Goal: Transaction & Acquisition: Purchase product/service

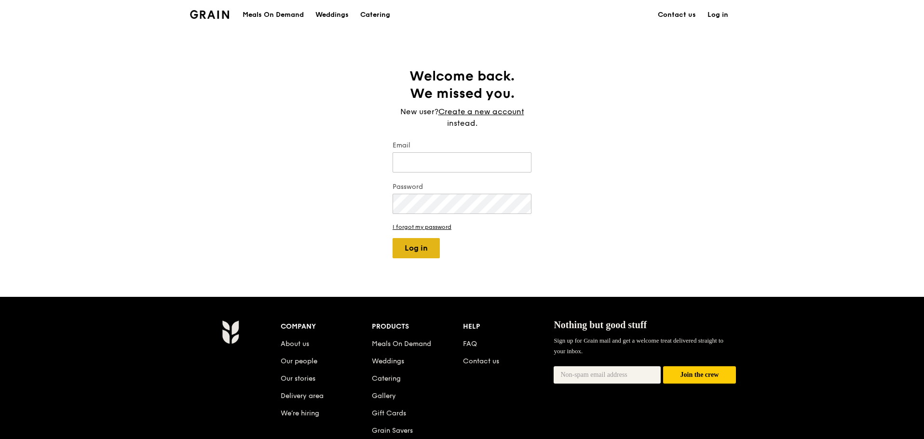
type input "[EMAIL_ADDRESS][DOMAIN_NAME]"
click at [418, 243] on button "Log in" at bounding box center [416, 248] width 47 height 20
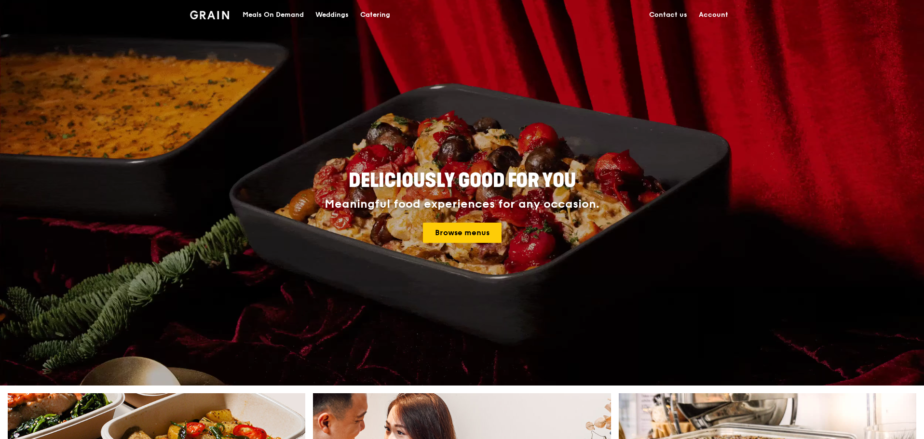
click at [718, 16] on link "Account" at bounding box center [713, 14] width 41 height 29
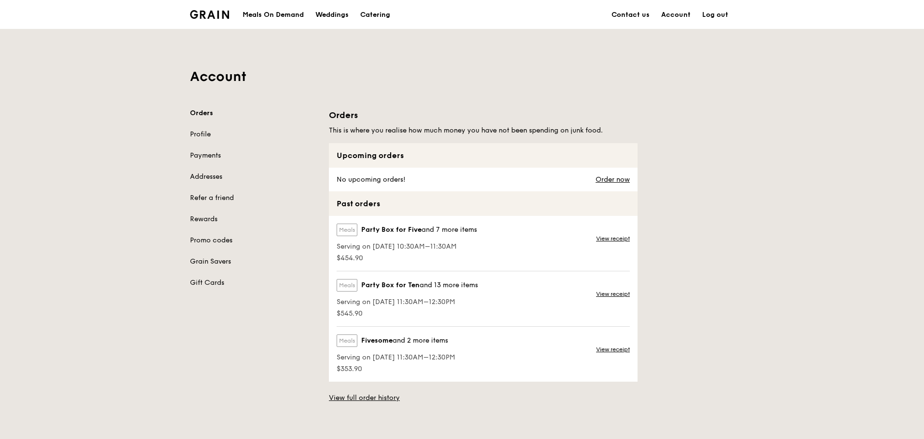
click at [262, 16] on div "Meals On Demand" at bounding box center [273, 14] width 61 height 29
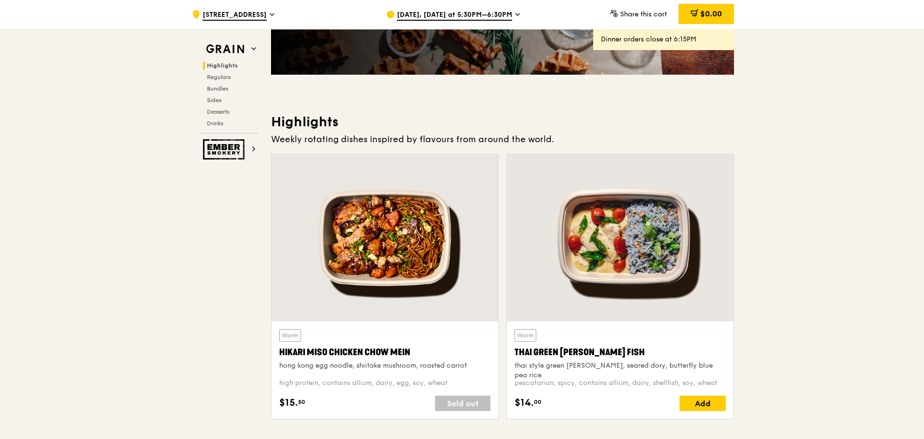
scroll to position [193, 0]
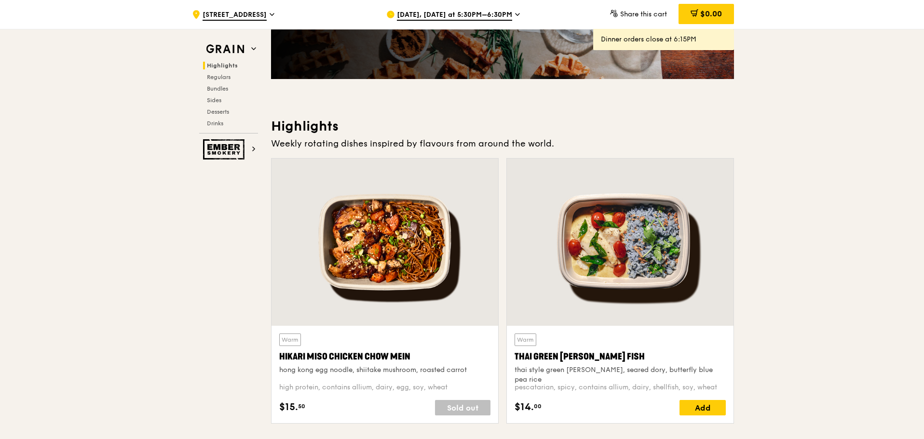
click at [467, 17] on span "[DATE], [DATE] at 5:30PM–6:30PM" at bounding box center [454, 15] width 115 height 11
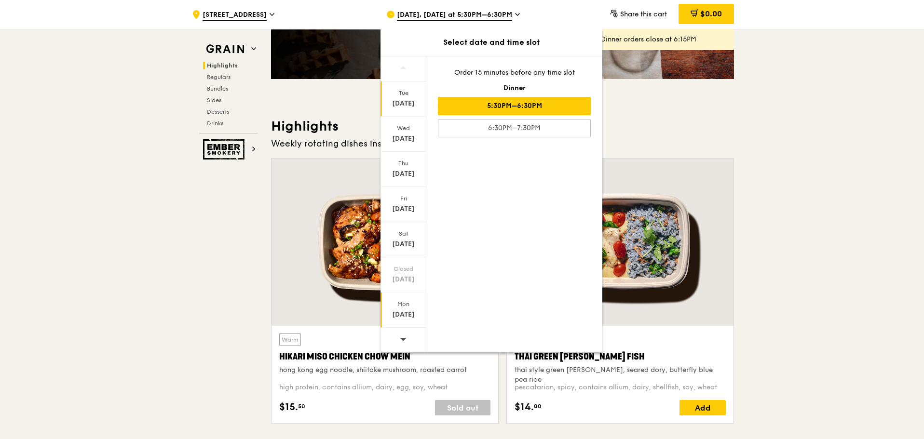
click at [406, 312] on div "[DATE]" at bounding box center [403, 315] width 43 height 10
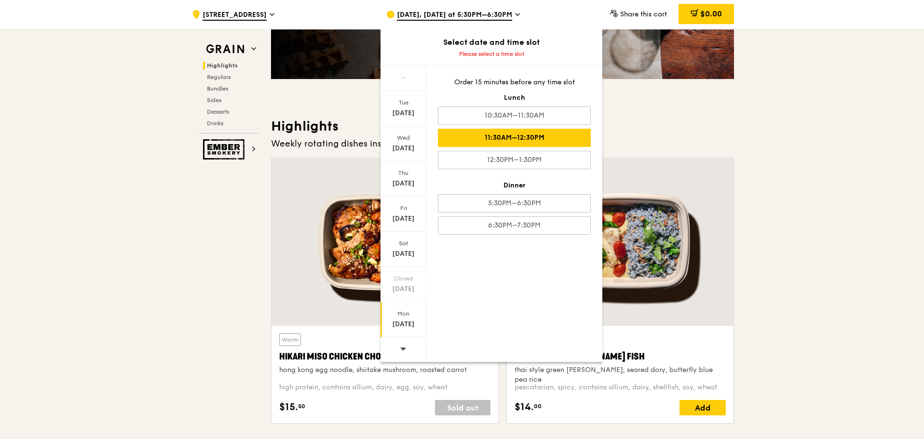
click at [488, 137] on div "11:30AM–12:30PM" at bounding box center [514, 138] width 153 height 18
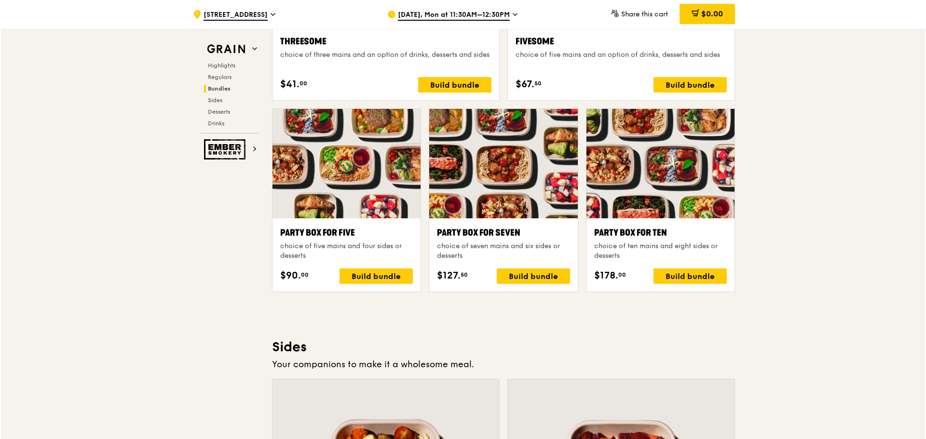
scroll to position [1775, 0]
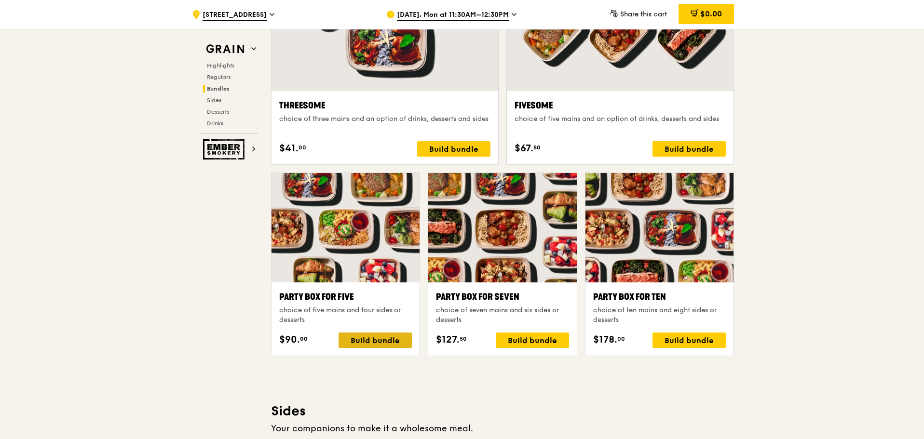
click at [355, 337] on div "Build bundle" at bounding box center [375, 340] width 73 height 15
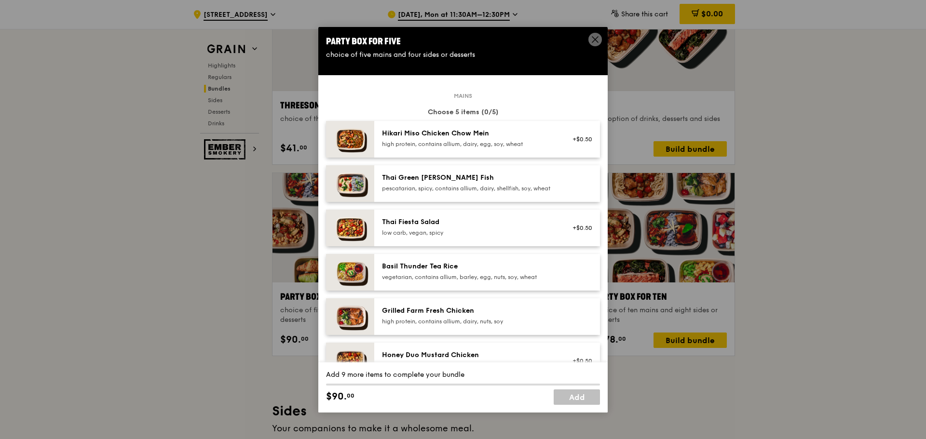
click at [431, 142] on div "high protein, contains allium, dairy, egg, soy, wheat" at bounding box center [468, 144] width 173 height 8
click at [407, 185] on div "pescatarian, spicy, contains allium, dairy, shellfish, soy, wheat" at bounding box center [468, 189] width 173 height 8
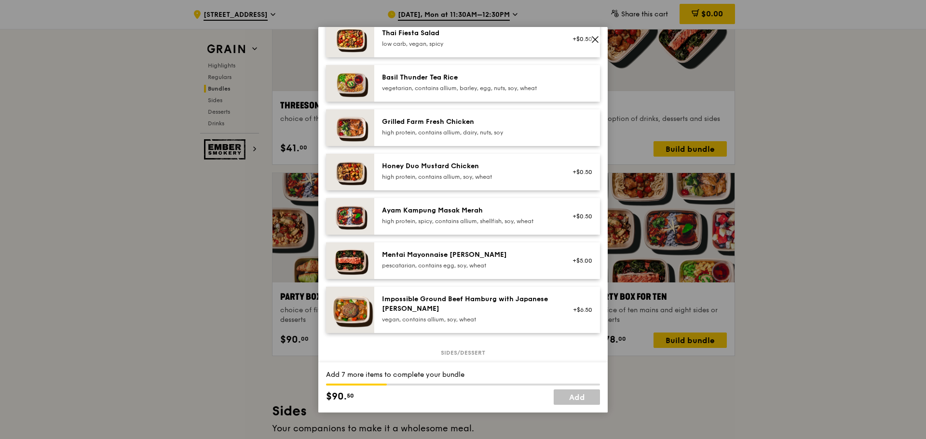
scroll to position [193, 0]
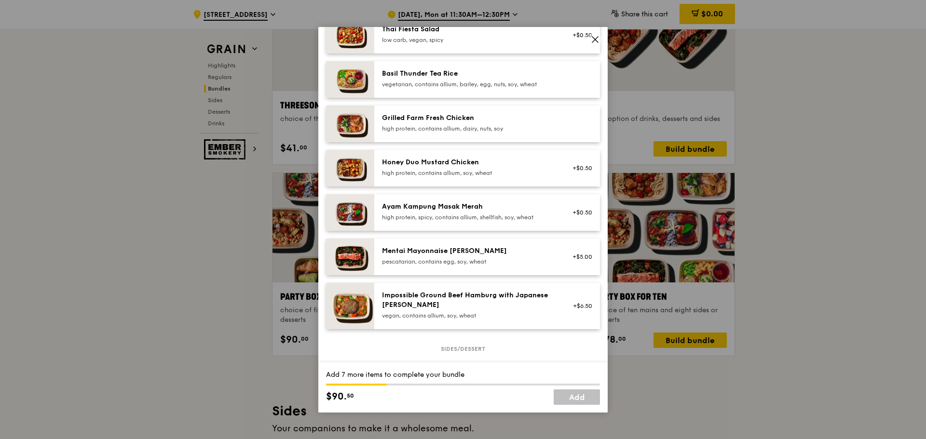
click at [412, 256] on div "Mentai Mayonnaise [PERSON_NAME]" at bounding box center [468, 251] width 173 height 10
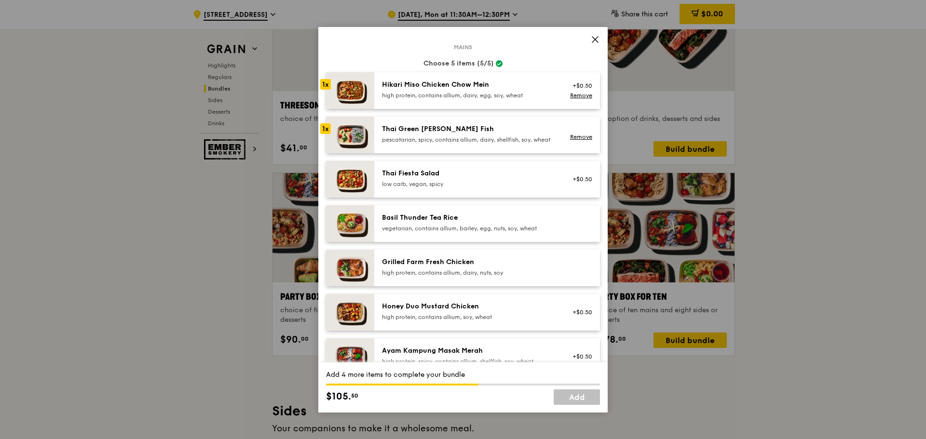
scroll to position [0, 0]
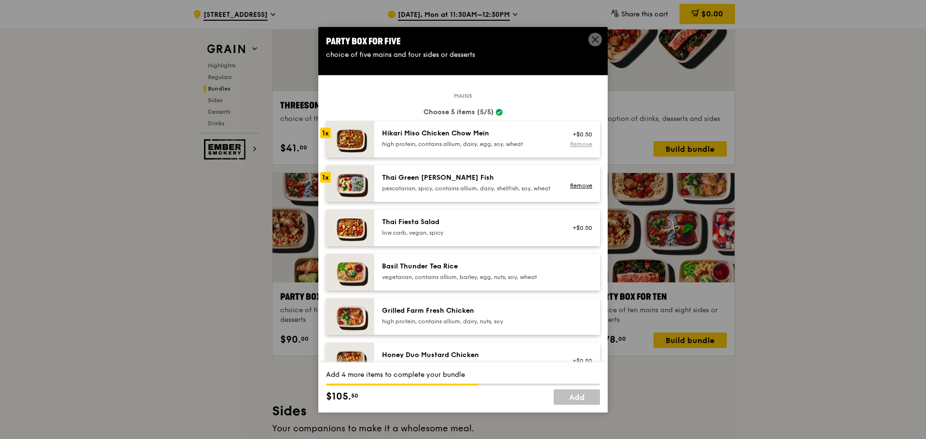
click at [583, 144] on link "Remove" at bounding box center [581, 144] width 22 height 7
click at [570, 188] on link "Remove" at bounding box center [581, 185] width 22 height 7
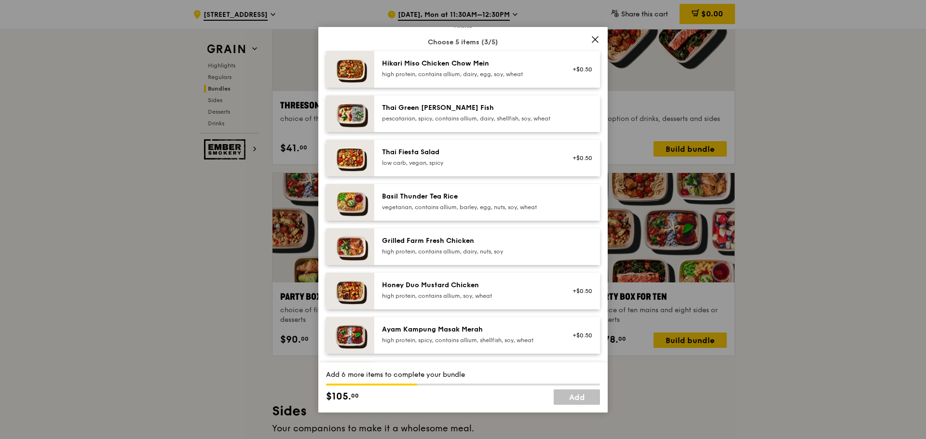
scroll to position [241, 0]
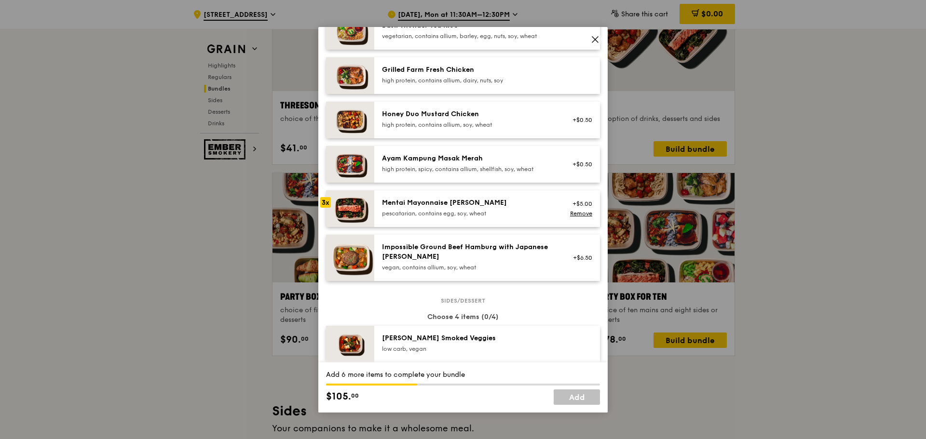
click at [478, 208] on div "Mentai Mayonnaise [PERSON_NAME]" at bounding box center [468, 203] width 173 height 10
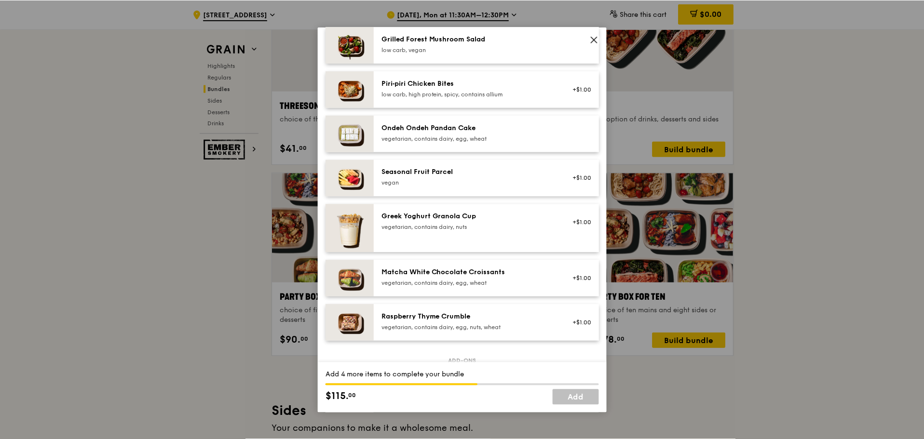
scroll to position [675, 0]
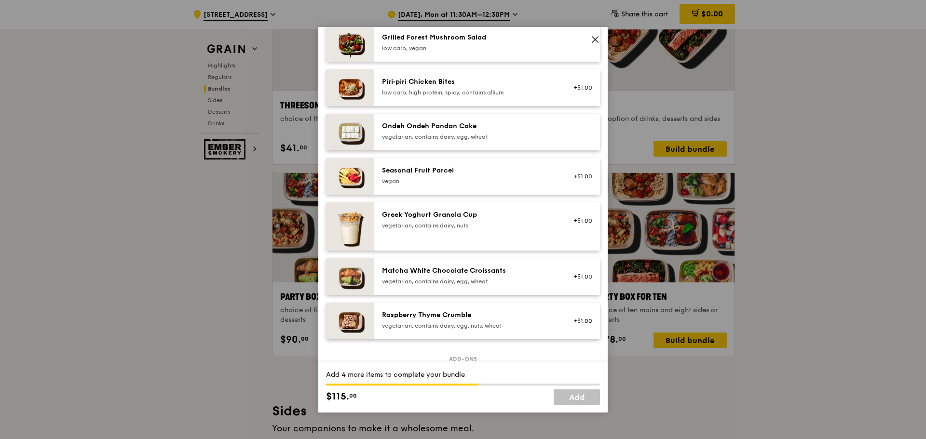
click at [408, 230] on div "vegetarian, contains dairy, nuts" at bounding box center [468, 226] width 173 height 8
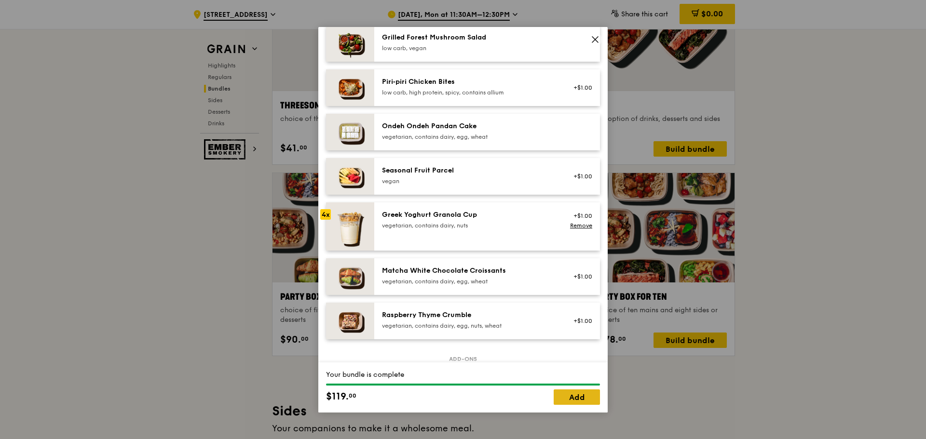
click at [569, 396] on link "Add" at bounding box center [577, 397] width 46 height 15
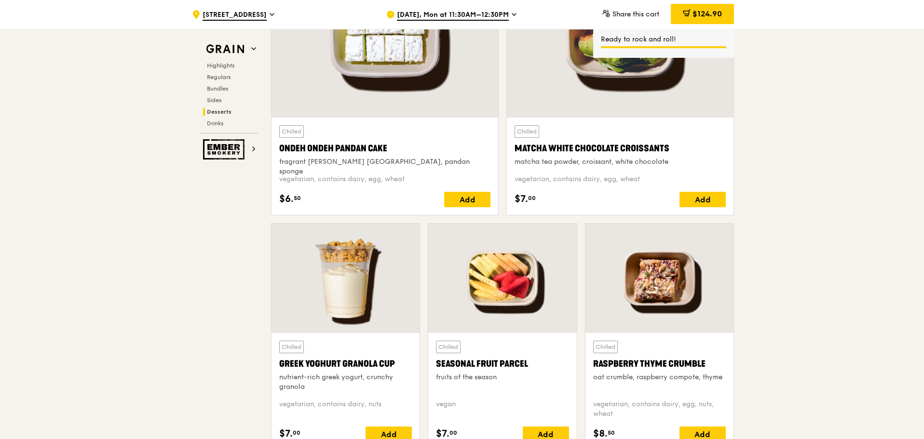
scroll to position [2981, 0]
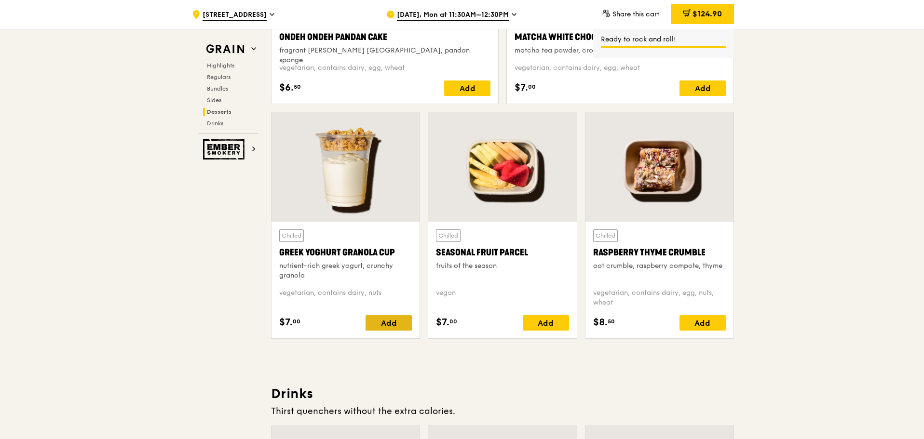
click at [386, 324] on div "Add" at bounding box center [389, 322] width 46 height 15
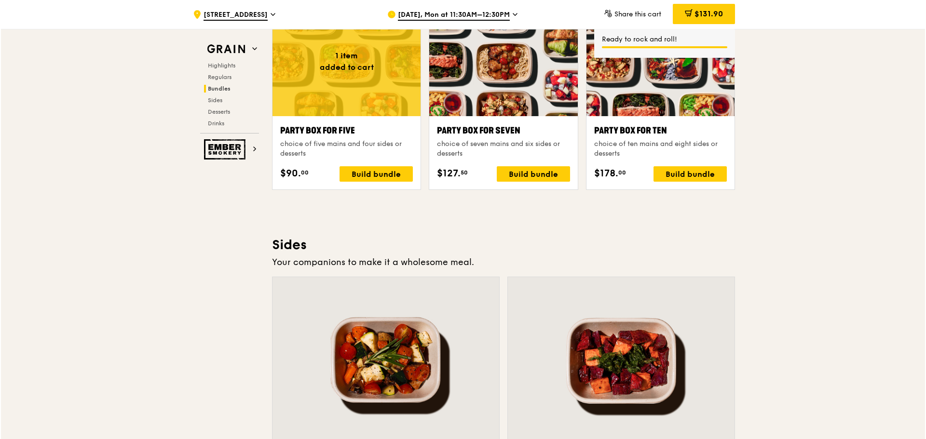
scroll to position [1871, 0]
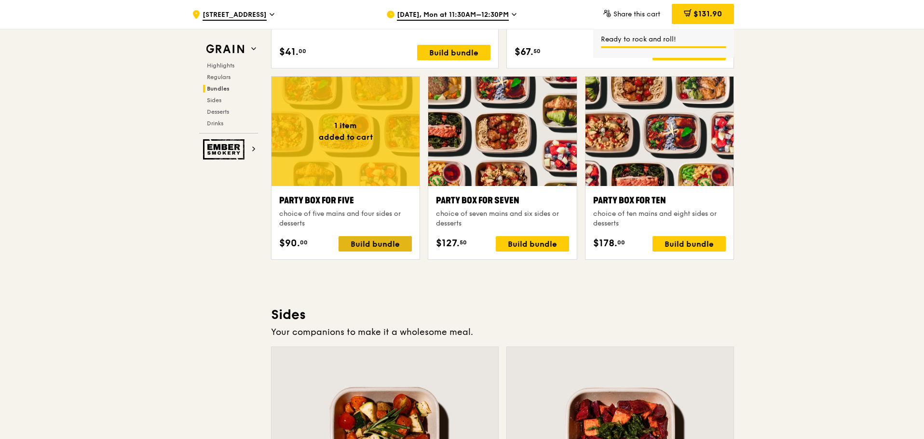
click at [390, 243] on div "Build bundle" at bounding box center [375, 243] width 73 height 15
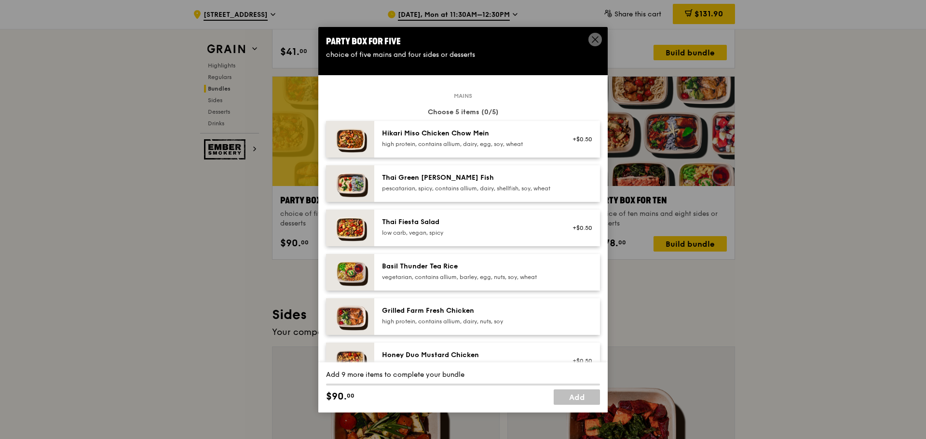
click at [427, 139] on div "Hikari Miso Chicken Chow Mein high protein, contains allium, dairy, egg, soy, w…" at bounding box center [468, 138] width 173 height 19
click at [401, 316] on div "Grilled Farm Fresh Chicken" at bounding box center [468, 311] width 173 height 10
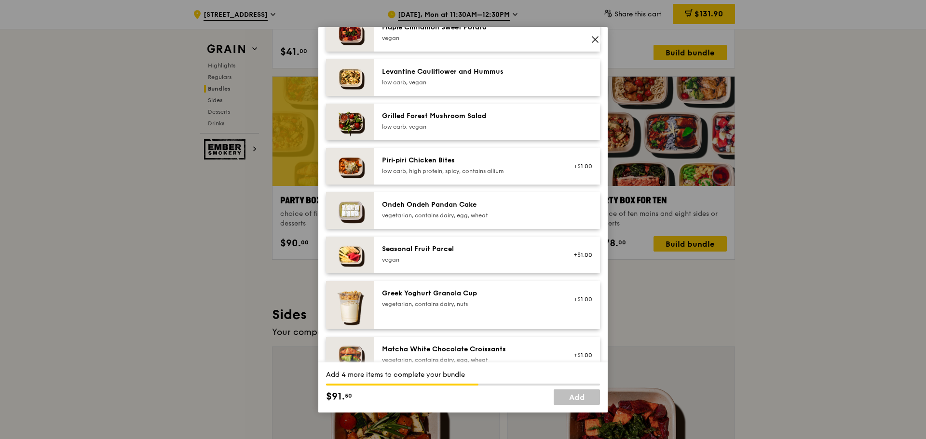
scroll to position [675, 0]
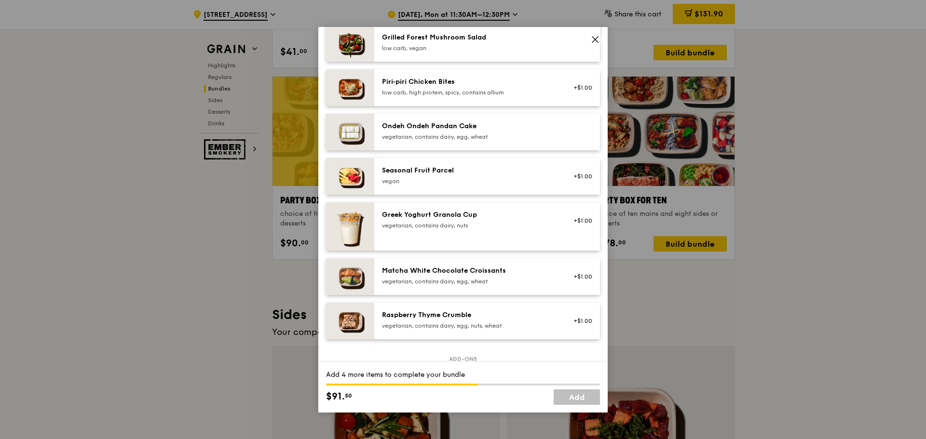
click at [422, 232] on div "Greek Yoghurt Granola Cup vegetarian, contains dairy, nuts" at bounding box center [468, 220] width 185 height 21
click at [422, 230] on div "vegetarian, contains dairy, nuts" at bounding box center [468, 226] width 173 height 8
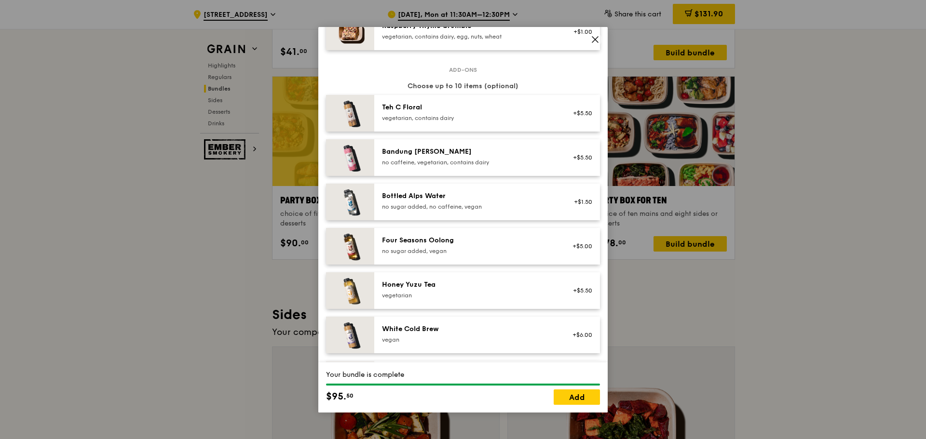
scroll to position [1104, 0]
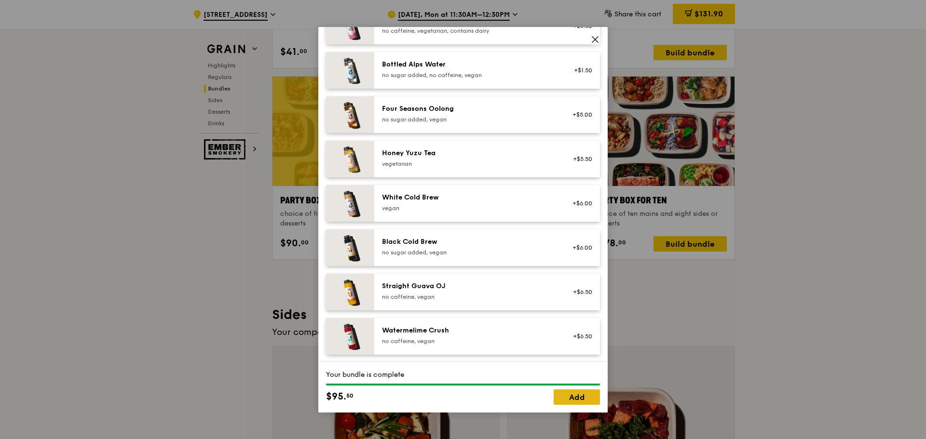
click at [581, 392] on link "Add" at bounding box center [577, 397] width 46 height 15
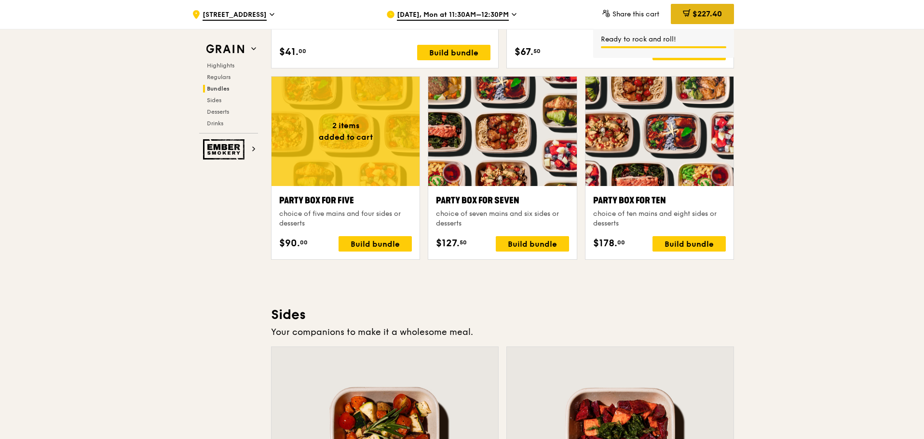
click at [716, 15] on span "$227.40" at bounding box center [707, 13] width 29 height 9
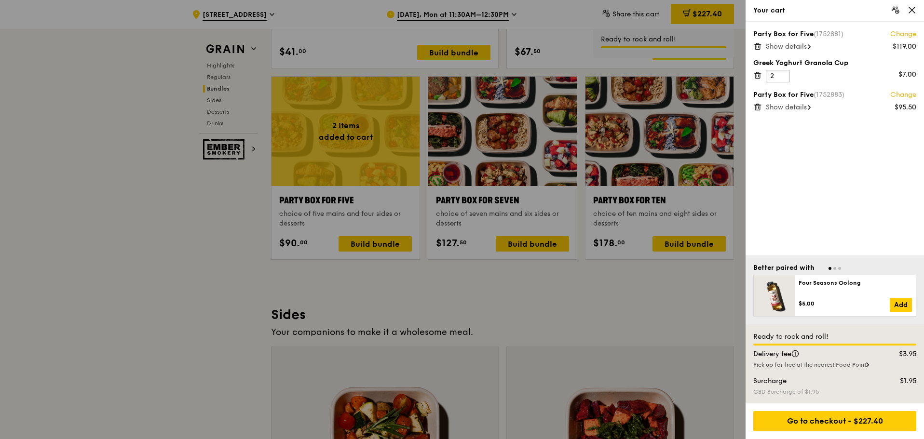
click at [782, 72] on input "2" at bounding box center [778, 76] width 24 height 13
click at [374, 243] on div at bounding box center [462, 219] width 924 height 439
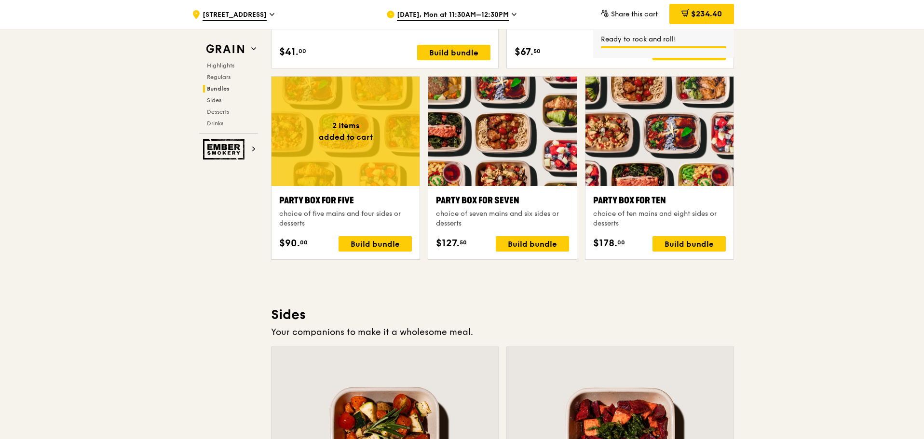
click at [374, 243] on div "Build bundle" at bounding box center [375, 243] width 73 height 15
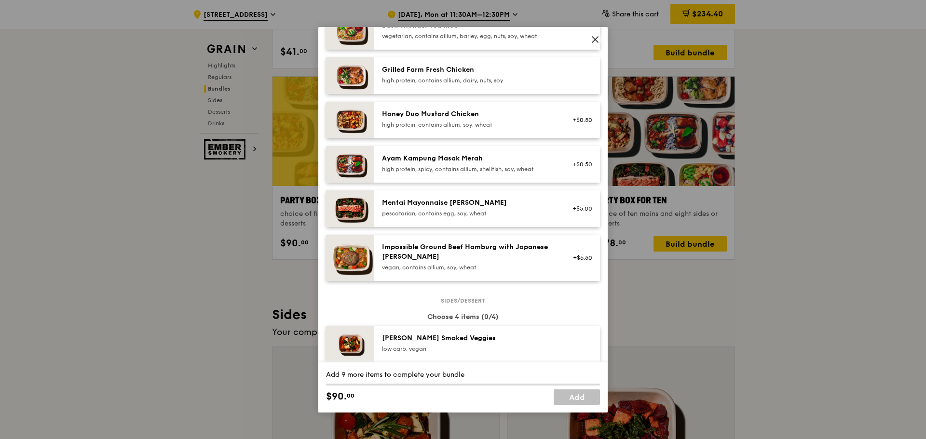
scroll to position [193, 0]
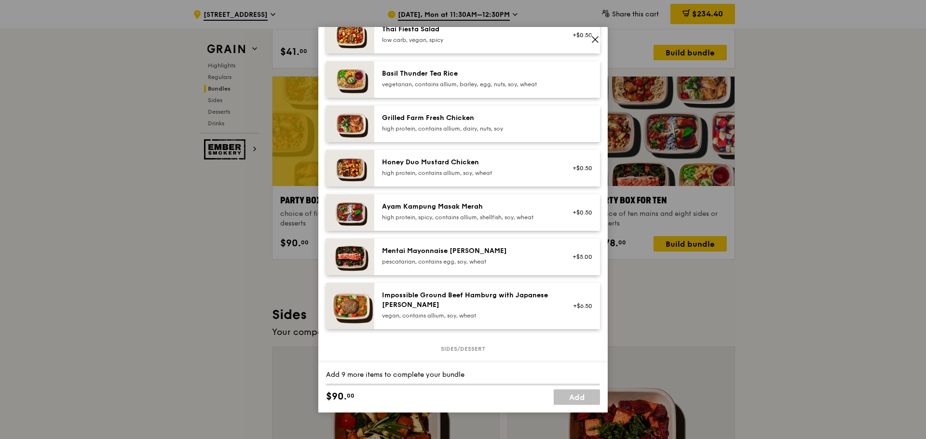
click at [393, 309] on div "Impossible Ground Beef Hamburg with Japanese [PERSON_NAME]" at bounding box center [468, 300] width 173 height 19
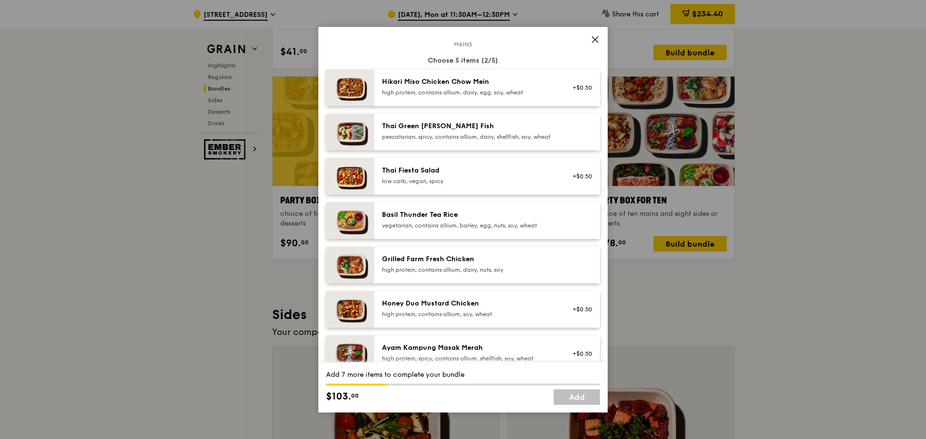
scroll to position [48, 0]
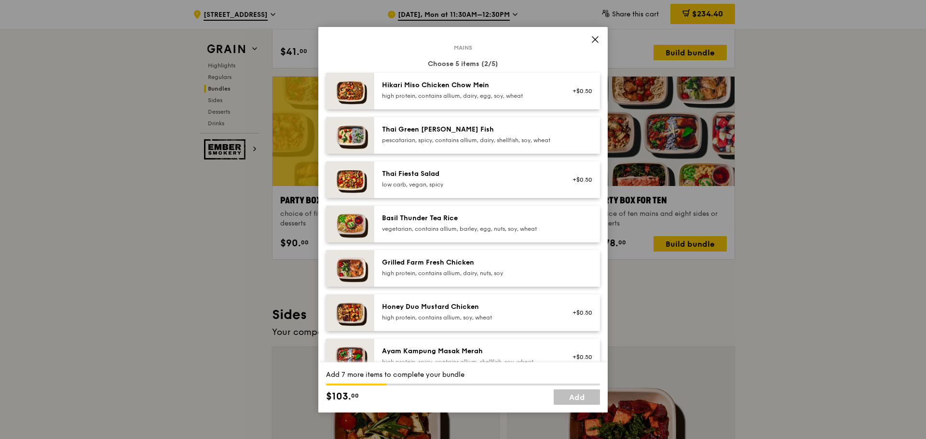
click at [413, 140] on div "pescatarian, spicy, contains allium, dairy, shellfish, soy, wheat" at bounding box center [468, 140] width 173 height 8
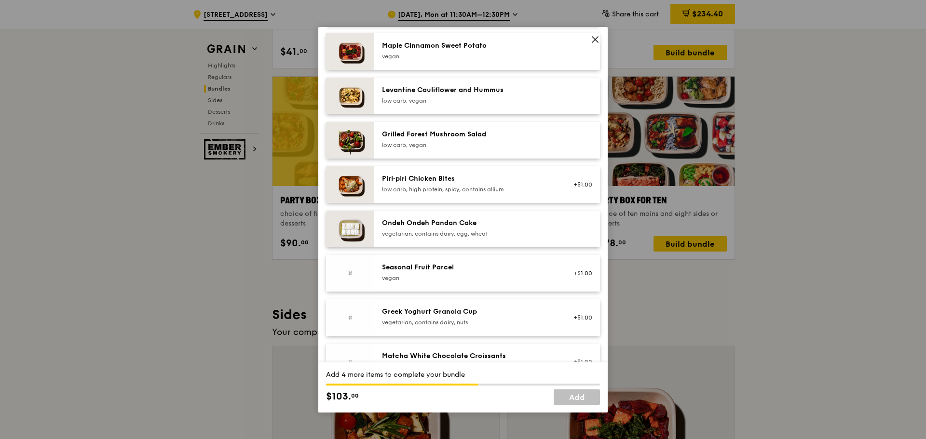
scroll to position [579, 0]
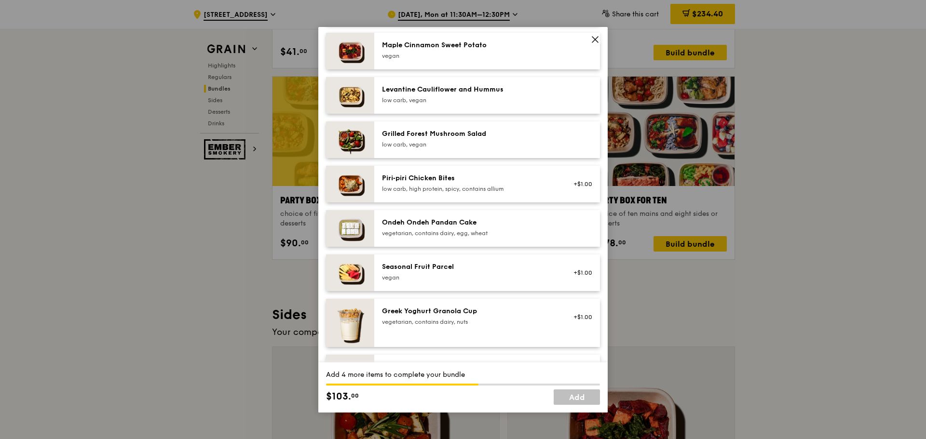
click at [401, 316] on div "Greek Yoghurt Granola Cup" at bounding box center [468, 312] width 173 height 10
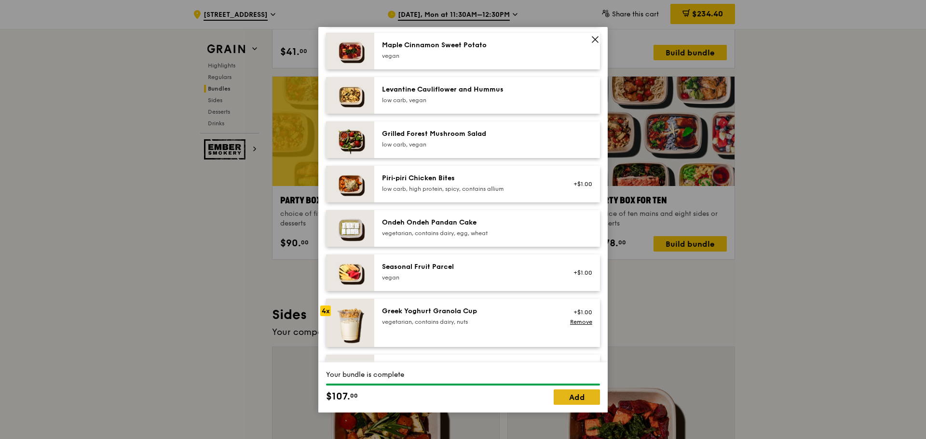
click at [569, 396] on link "Add" at bounding box center [577, 397] width 46 height 15
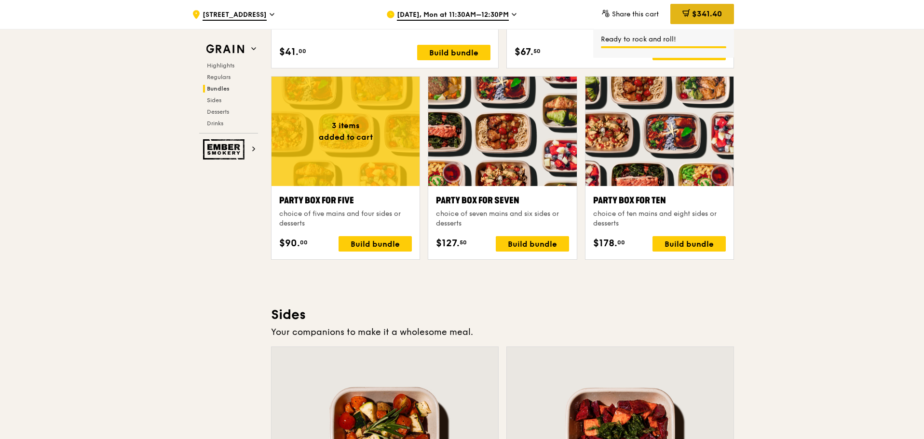
click at [707, 14] on span "$341.40" at bounding box center [707, 13] width 30 height 9
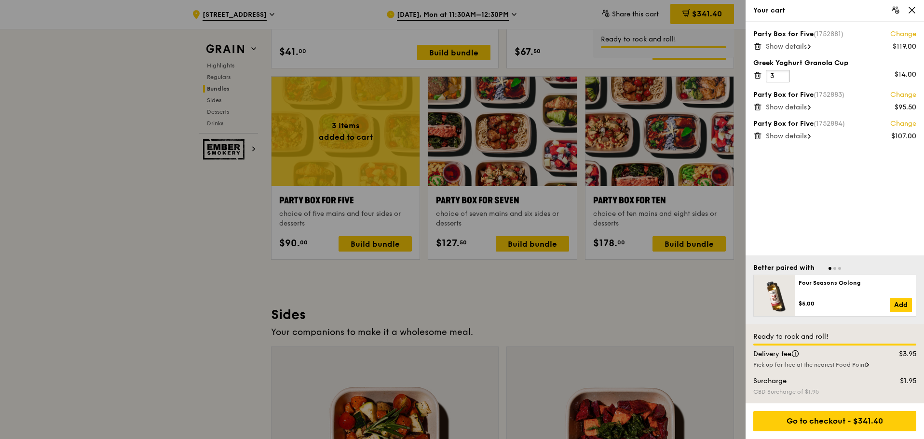
click at [781, 75] on input "3" at bounding box center [778, 76] width 24 height 13
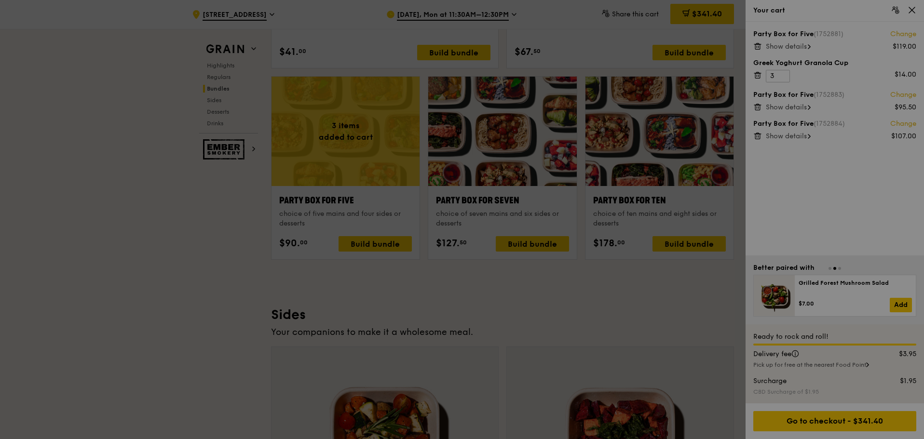
click at [797, 41] on div at bounding box center [462, 219] width 924 height 439
click at [799, 45] on div at bounding box center [462, 219] width 924 height 439
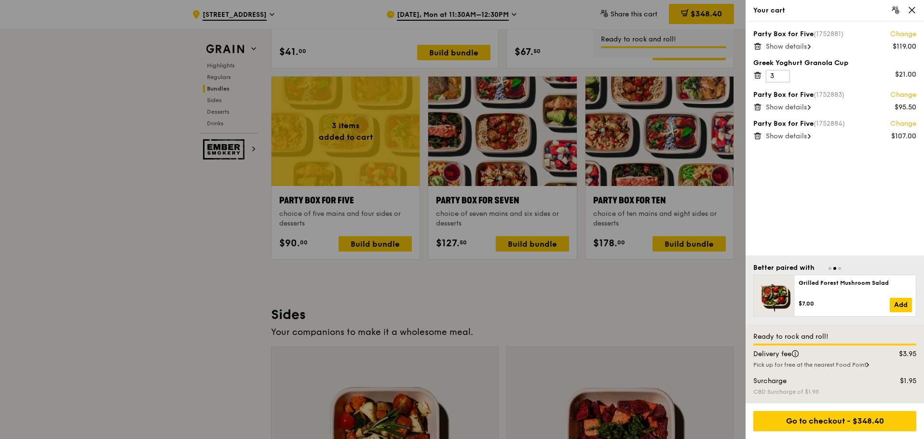
click at [805, 47] on span "Show details" at bounding box center [786, 46] width 41 height 8
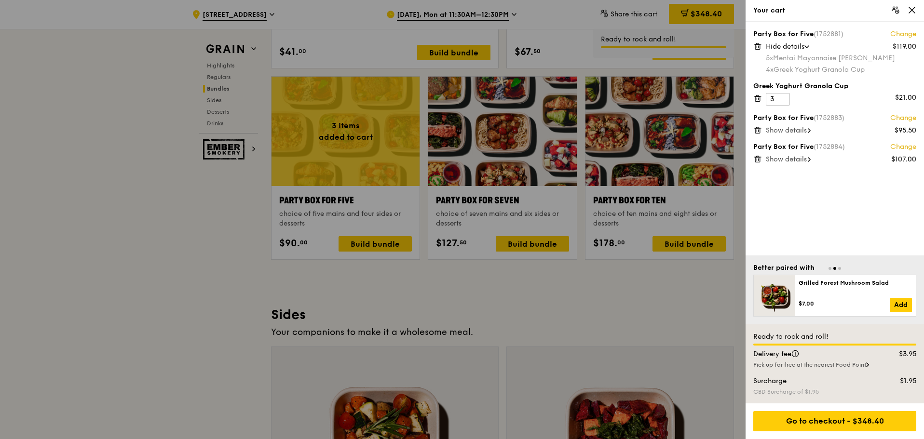
click at [796, 135] on div "Show details" at bounding box center [841, 131] width 150 height 10
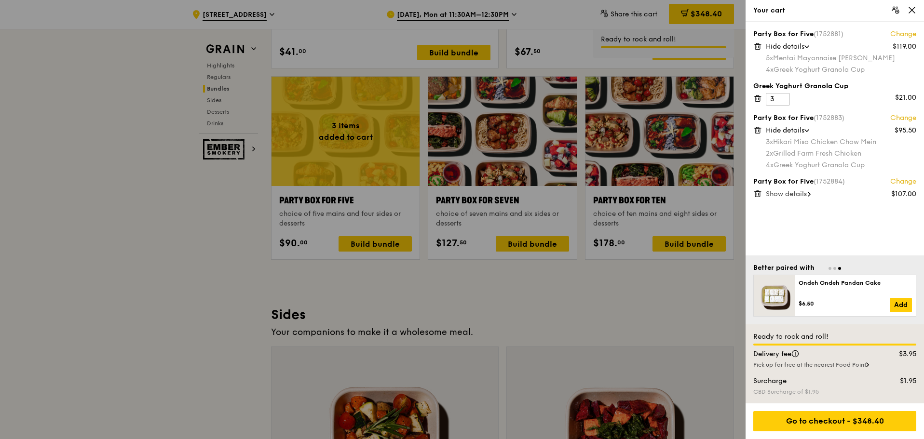
click at [777, 194] on span "Show details" at bounding box center [786, 194] width 41 height 8
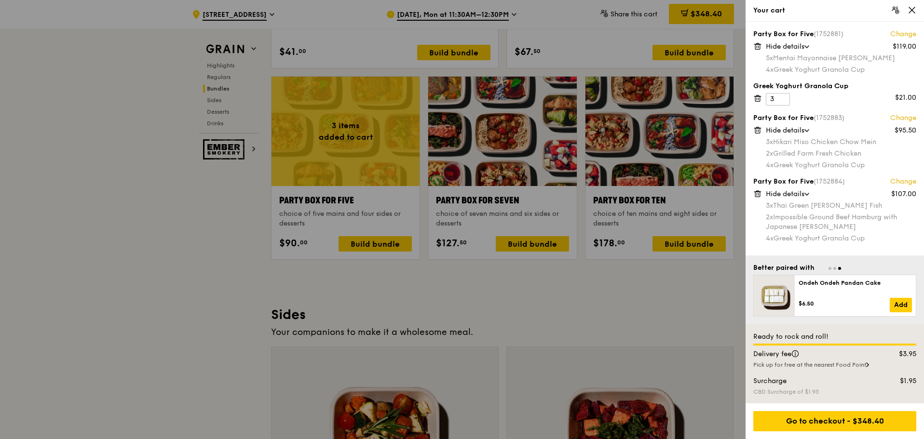
click at [404, 215] on div at bounding box center [462, 219] width 924 height 439
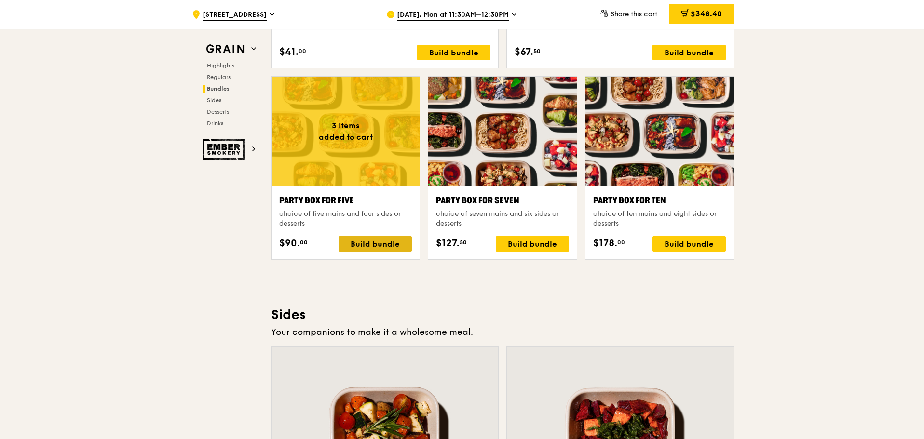
click at [397, 246] on div "Build bundle" at bounding box center [375, 243] width 73 height 15
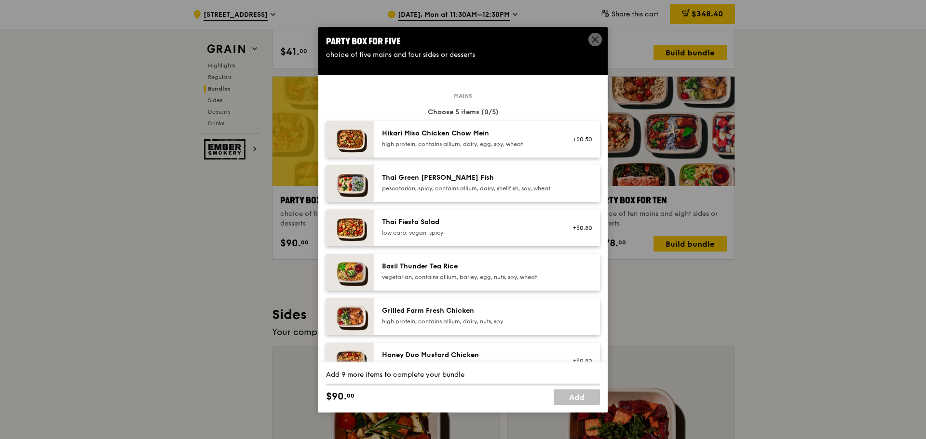
click at [395, 326] on div "high protein, contains allium, dairy, nuts, soy" at bounding box center [468, 322] width 173 height 8
click at [410, 192] on div "pescatarian, spicy, contains allium, dairy, shellfish, soy, wheat" at bounding box center [468, 189] width 173 height 8
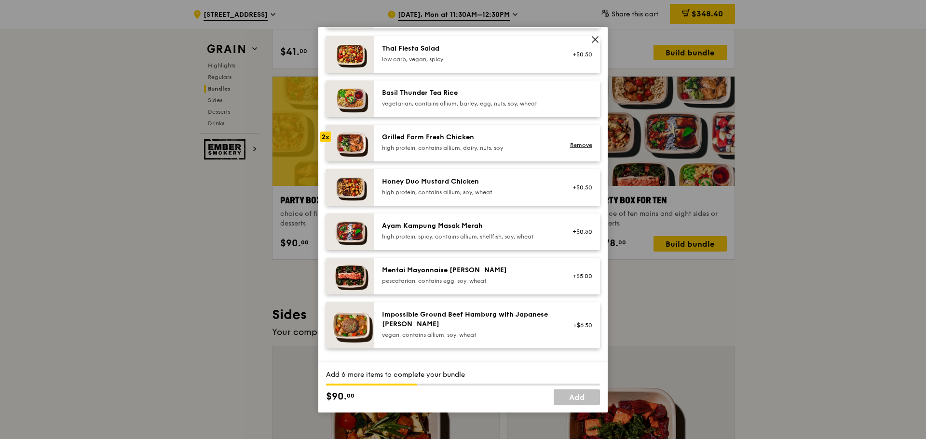
scroll to position [193, 0]
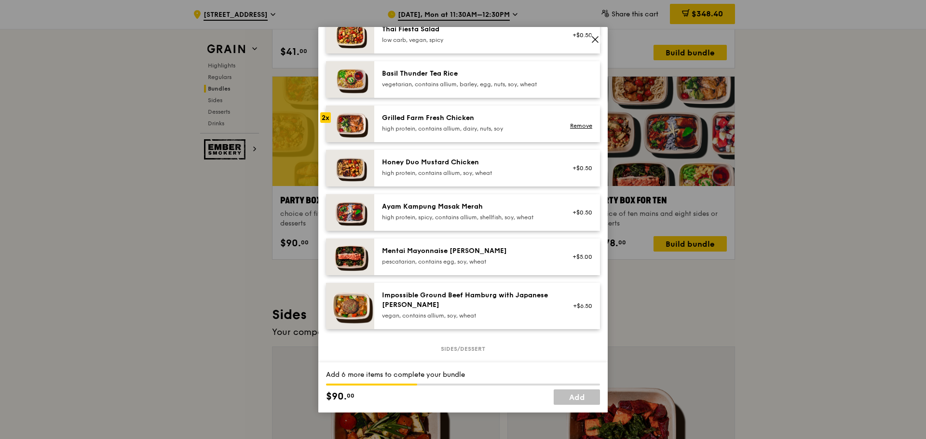
click at [430, 220] on div "Ayam Kampung Masak Merah high protein, spicy, contains allium, shellfish, soy, …" at bounding box center [468, 211] width 173 height 19
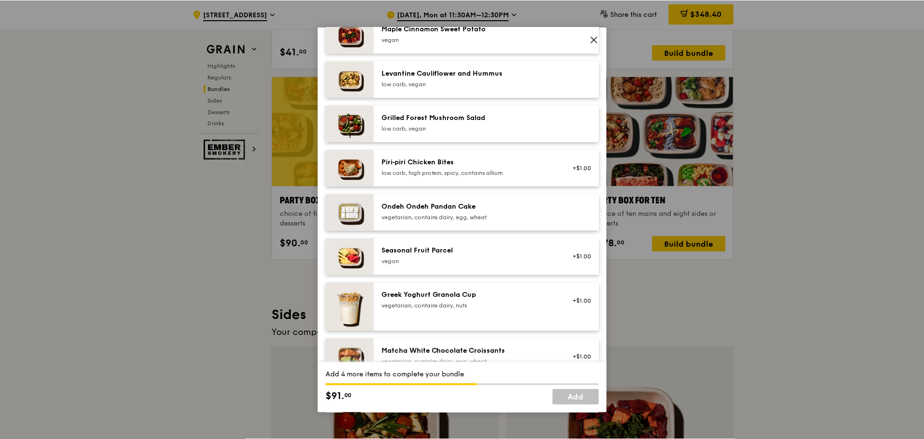
scroll to position [675, 0]
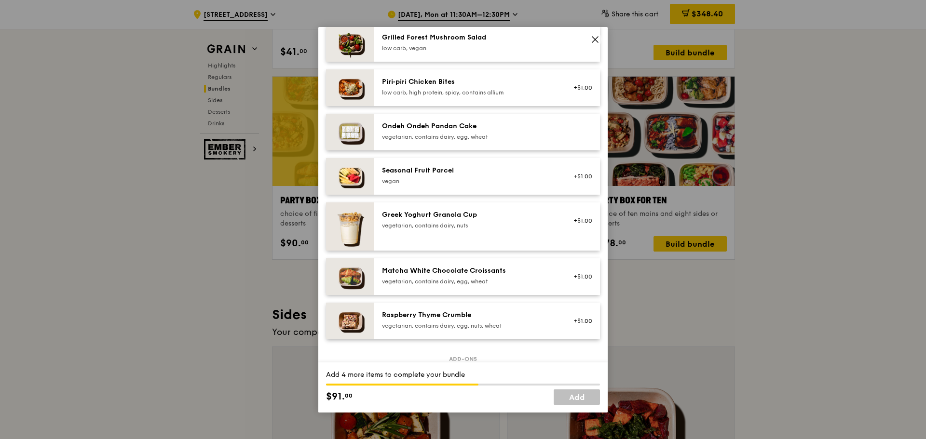
click at [429, 240] on div "Greek Yoghurt Granola Cup vegetarian, contains dairy, nuts +$1.00" at bounding box center [487, 226] width 210 height 33
click at [429, 240] on div "Greek Yoghurt Granola Cup vegetarian, contains dairy, nuts +$1.00 Remove" at bounding box center [487, 226] width 210 height 33
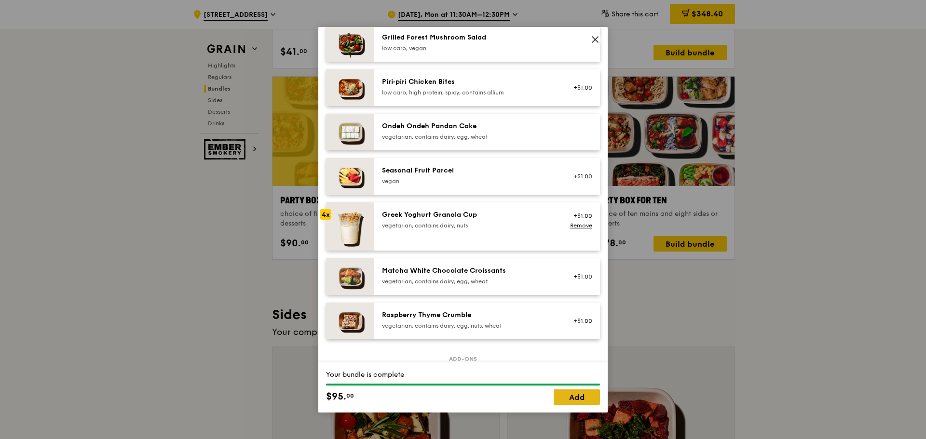
click at [564, 395] on link "Add" at bounding box center [577, 397] width 46 height 15
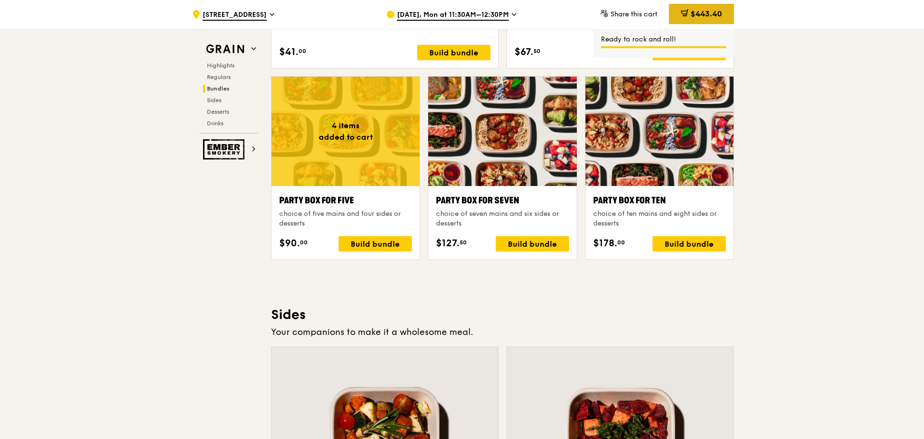
click at [714, 11] on span "$443.40" at bounding box center [706, 13] width 31 height 9
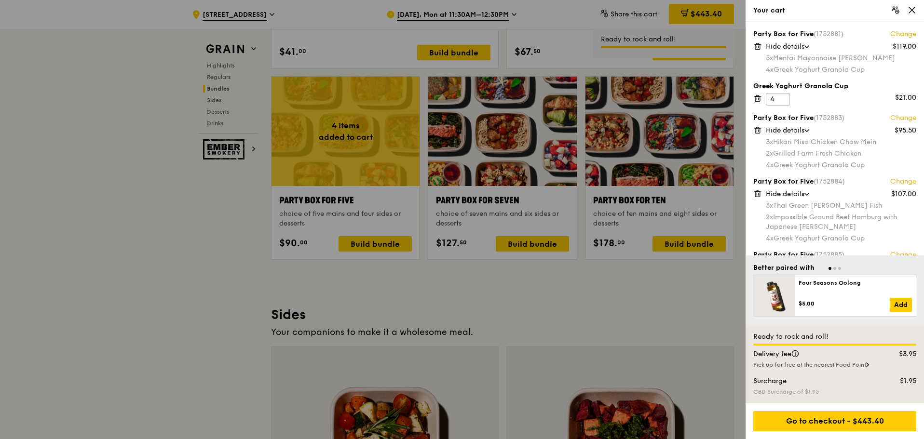
click at [782, 96] on input "4" at bounding box center [778, 99] width 24 height 13
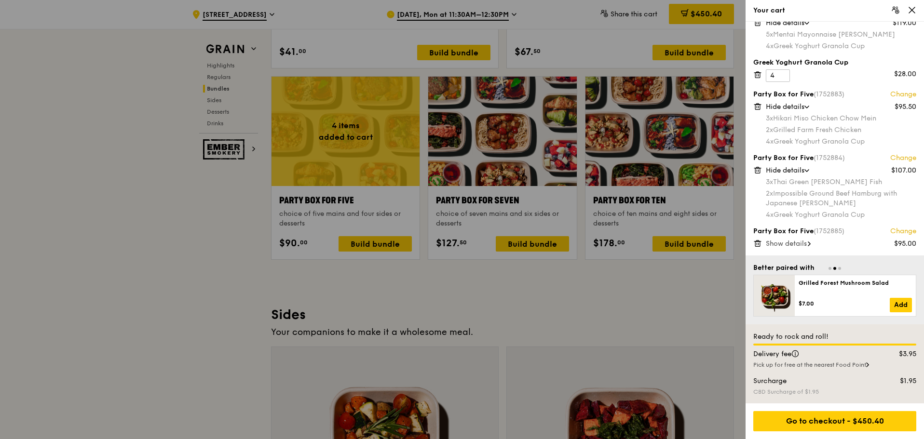
click at [605, 290] on div at bounding box center [462, 219] width 924 height 439
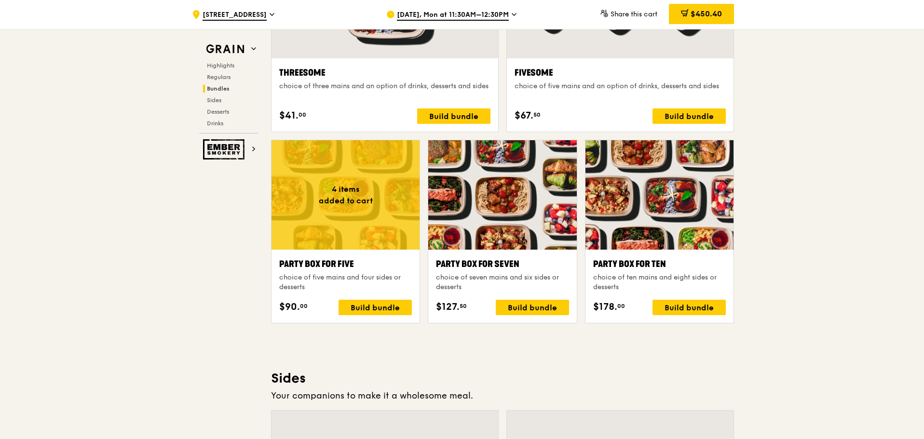
scroll to position [1727, 0]
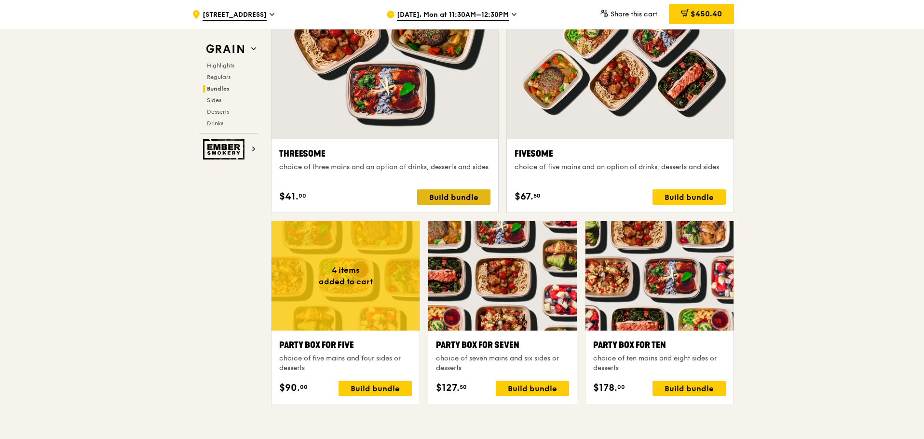
click at [455, 199] on div "Build bundle" at bounding box center [453, 197] width 73 height 15
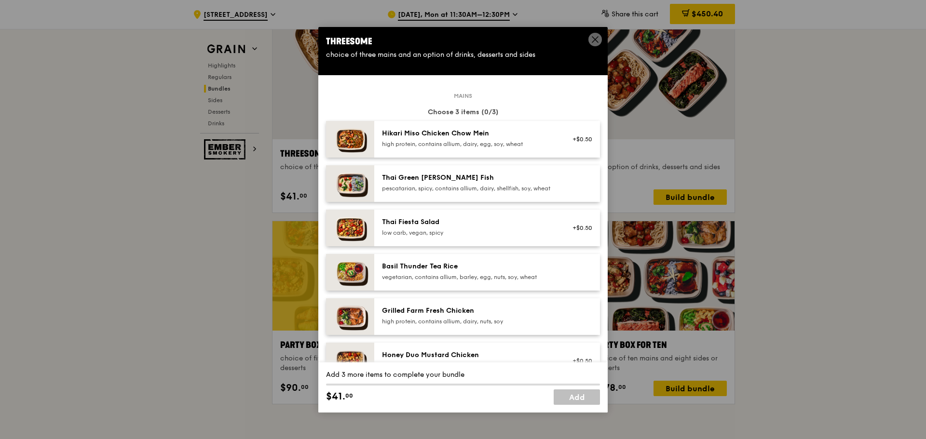
click at [593, 40] on icon at bounding box center [595, 39] width 9 height 9
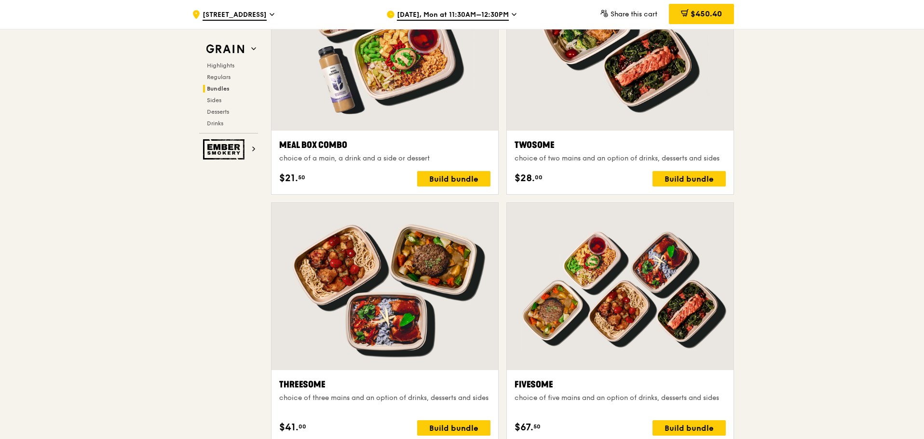
scroll to position [1389, 0]
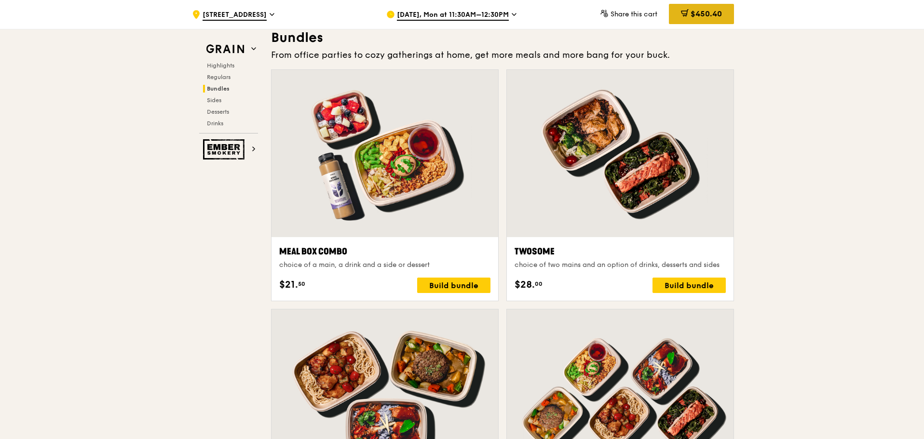
click at [719, 5] on div "$450.40" at bounding box center [701, 14] width 65 height 20
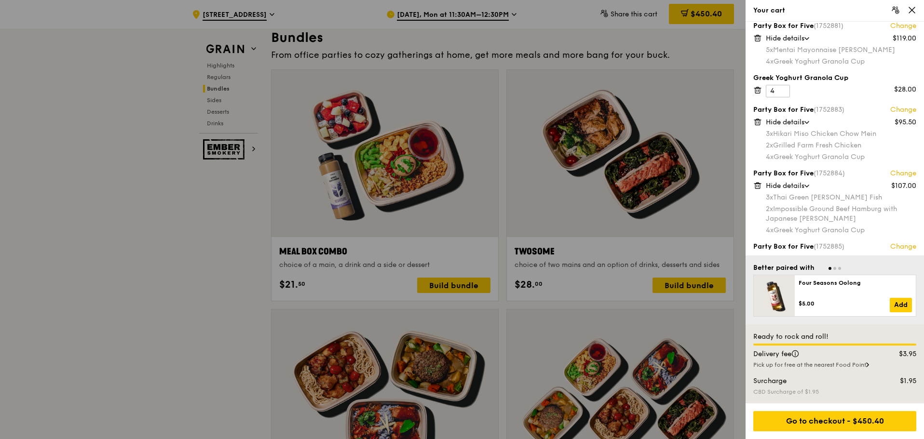
scroll to position [0, 0]
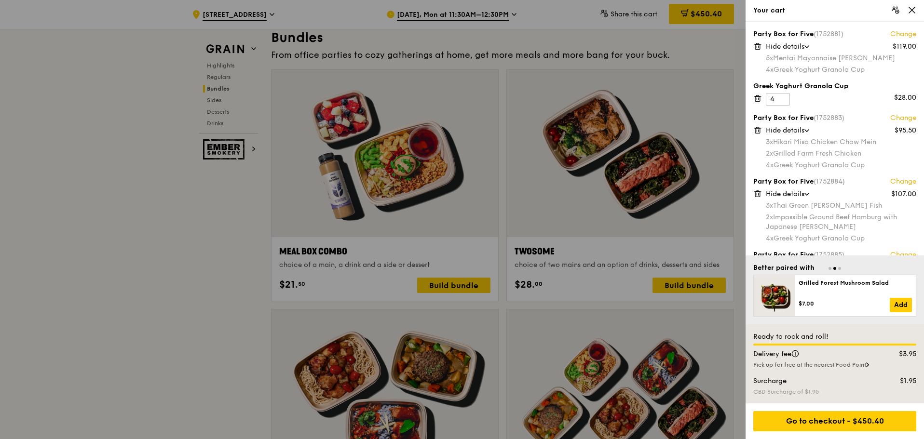
click at [219, 227] on div at bounding box center [462, 219] width 924 height 439
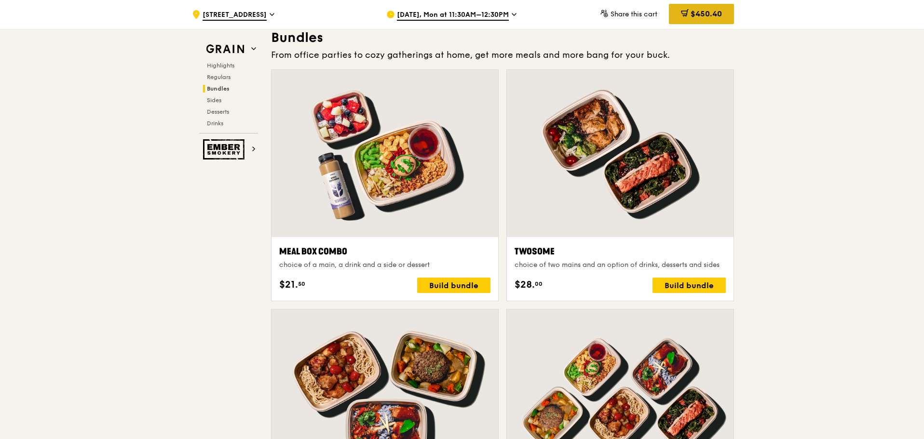
click at [704, 13] on span "$450.40" at bounding box center [706, 13] width 31 height 9
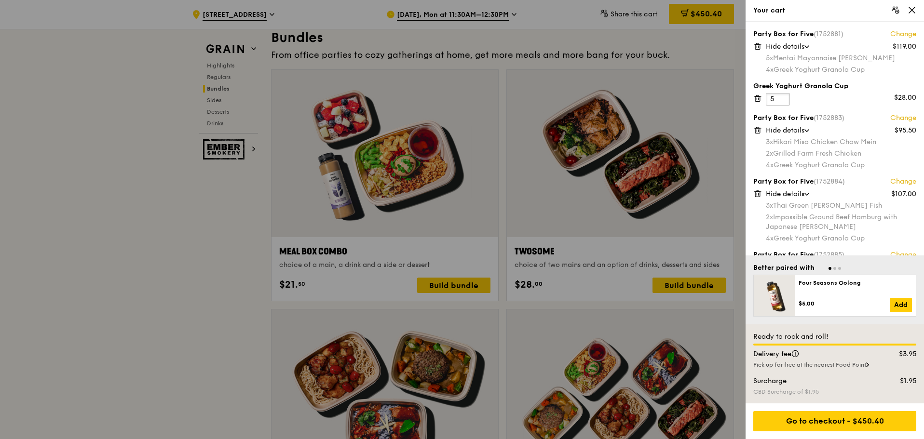
click at [782, 95] on input "5" at bounding box center [778, 99] width 24 height 13
click at [782, 95] on input "6" at bounding box center [778, 99] width 24 height 13
click at [782, 95] on input "7" at bounding box center [778, 99] width 24 height 13
type input "8"
click at [782, 95] on input "8" at bounding box center [778, 99] width 24 height 13
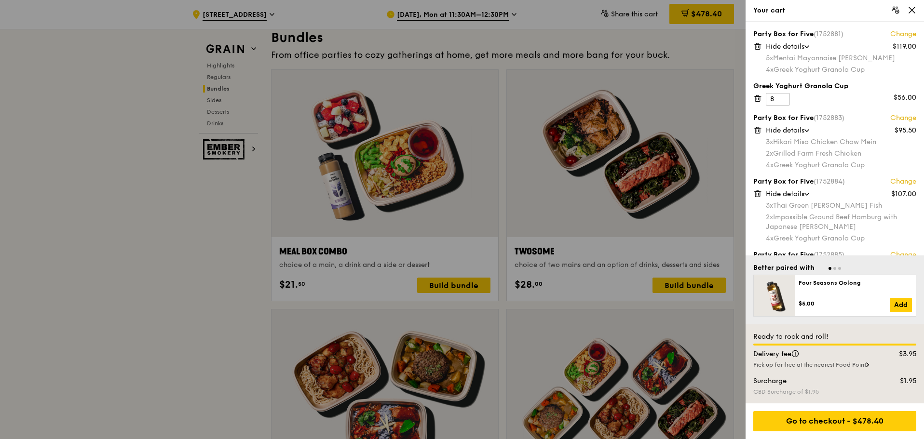
click at [82, 347] on div at bounding box center [462, 219] width 924 height 439
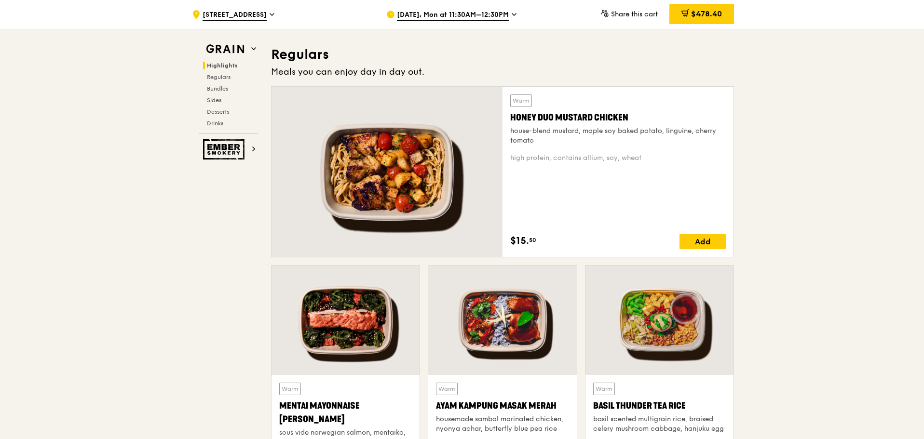
scroll to position [569, 0]
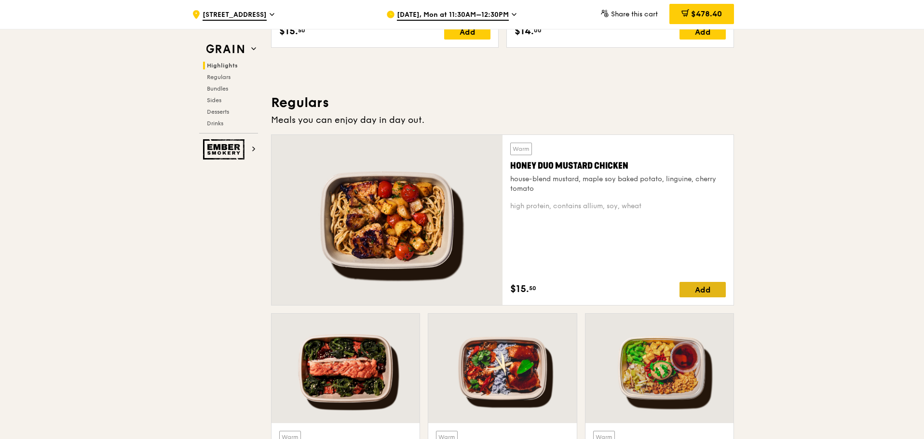
click at [689, 294] on div "Add" at bounding box center [703, 289] width 46 height 15
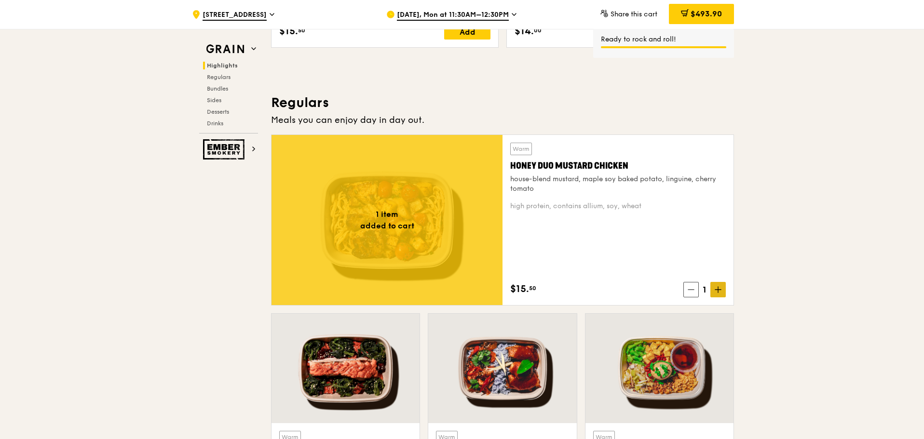
click at [716, 292] on icon at bounding box center [718, 289] width 7 height 7
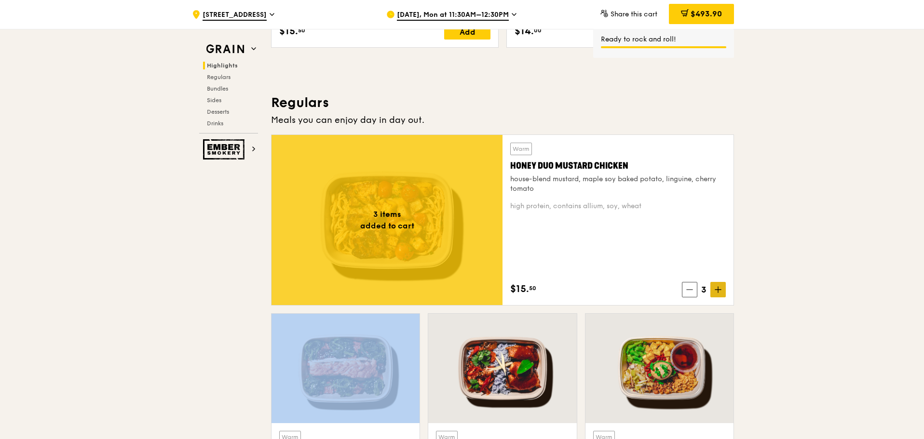
click at [716, 292] on icon at bounding box center [718, 289] width 7 height 7
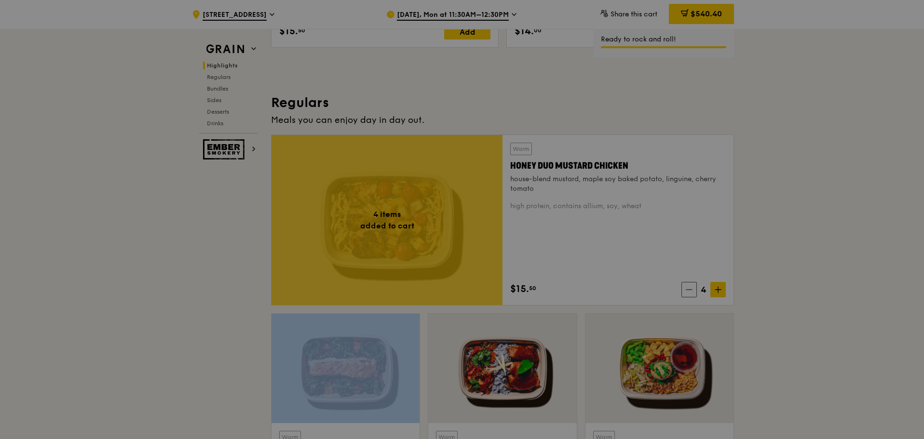
type input "4"
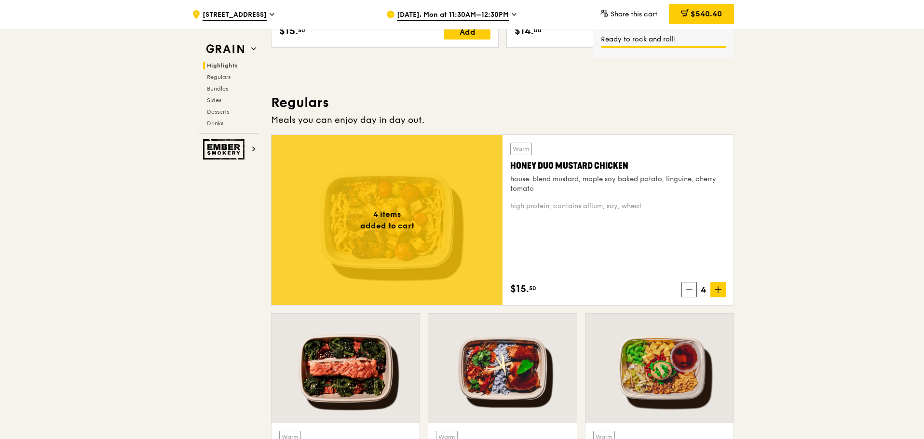
click at [706, 14] on span "$540.40" at bounding box center [706, 13] width 31 height 9
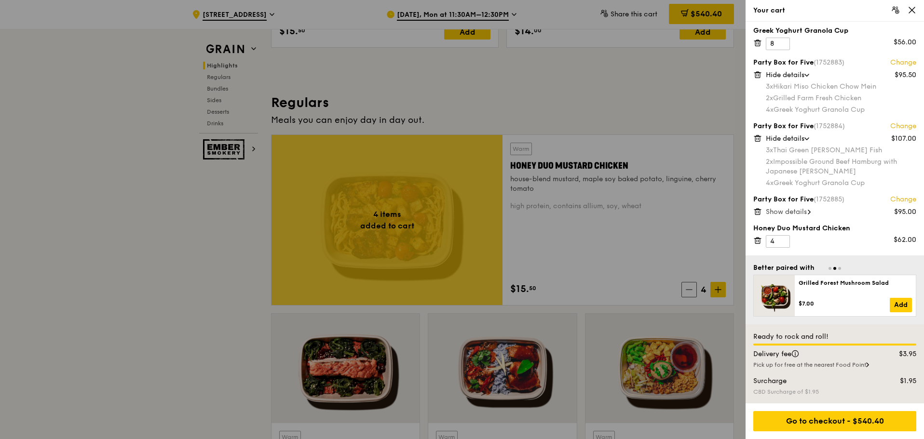
scroll to position [0, 0]
click at [817, 424] on div "Go to checkout - $540.40" at bounding box center [834, 421] width 163 height 20
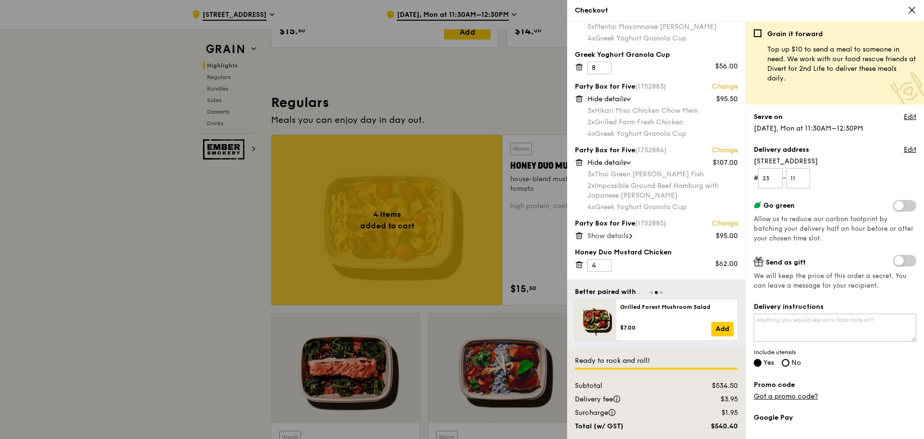
scroll to position [31, 0]
click at [840, 324] on textarea "Delivery instructions" at bounding box center [835, 328] width 163 height 28
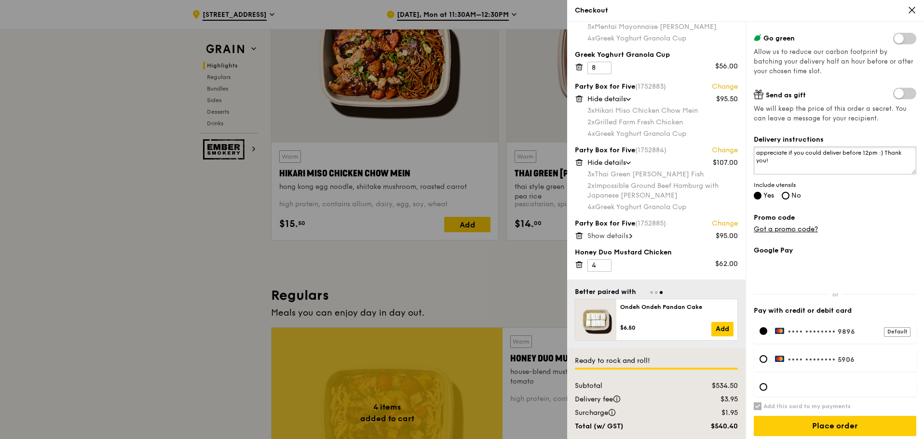
scroll to position [172, 0]
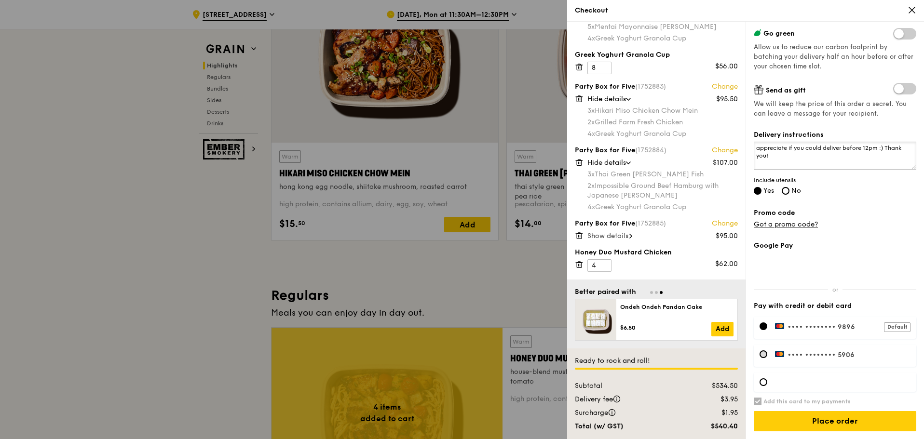
type textarea "appreciate if you could deliver before 12pm :) Thank you!"
click at [762, 352] on div at bounding box center [764, 355] width 8 height 8
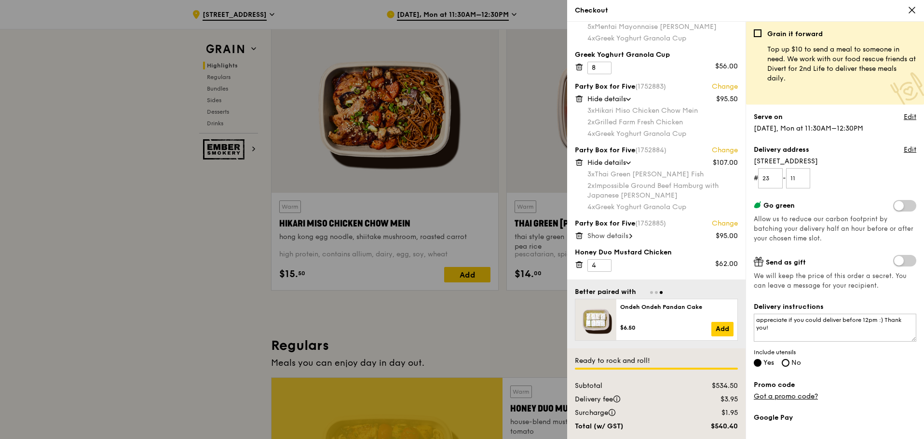
scroll to position [280, 0]
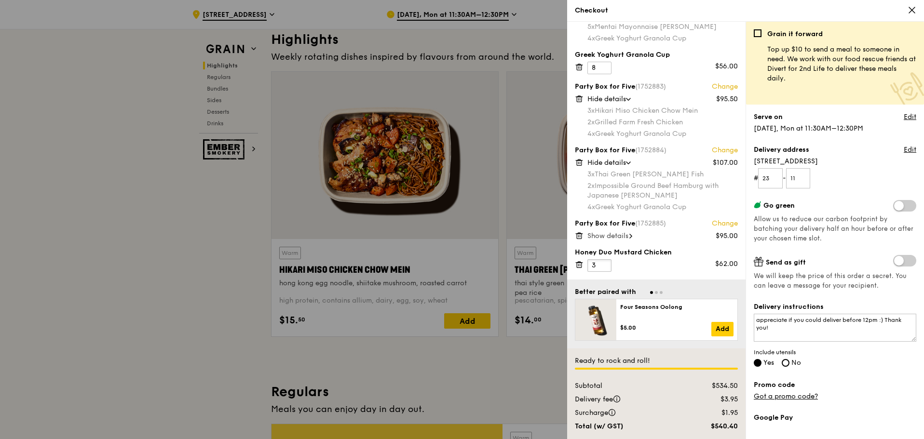
type input "3"
click at [604, 267] on input "3" at bounding box center [599, 265] width 24 height 13
click at [198, 242] on div at bounding box center [462, 219] width 924 height 439
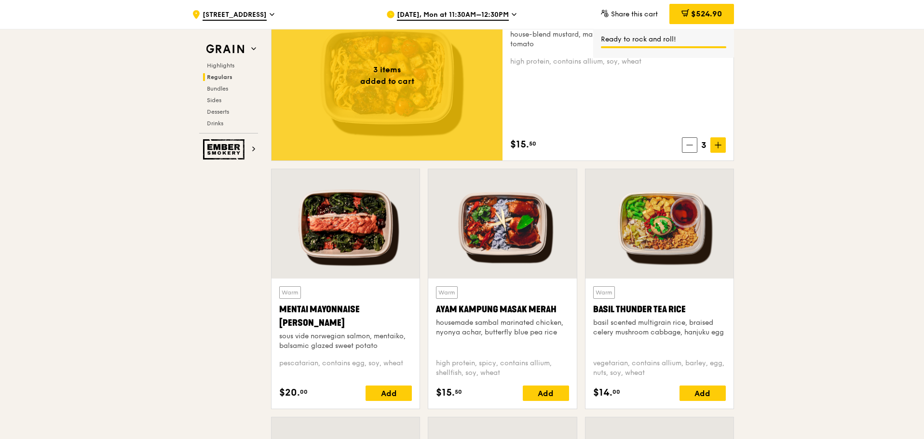
scroll to position [762, 0]
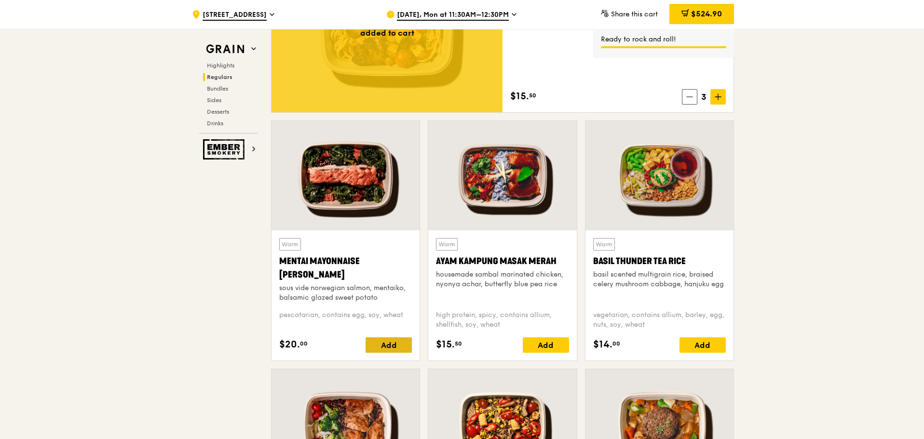
click at [383, 346] on div "Add" at bounding box center [389, 345] width 46 height 15
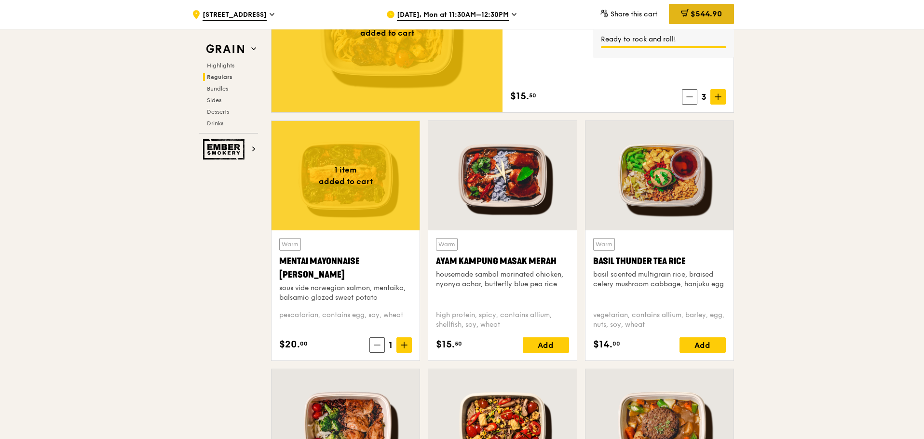
click at [703, 13] on span "$544.90" at bounding box center [706, 13] width 31 height 9
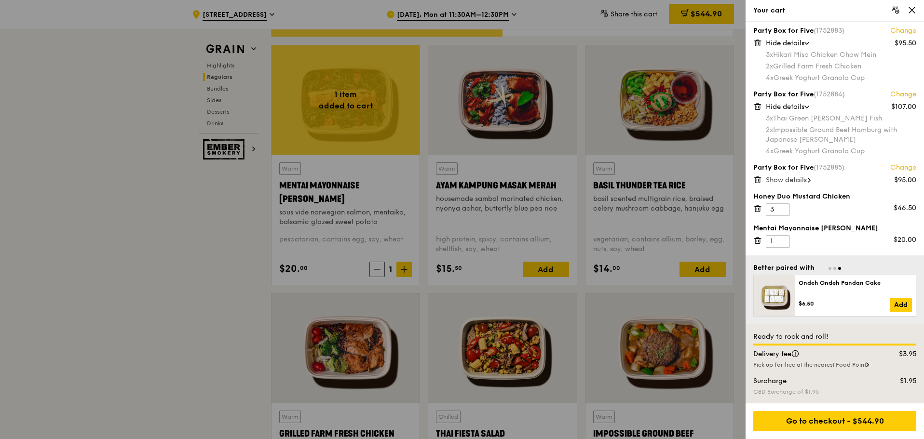
scroll to position [859, 0]
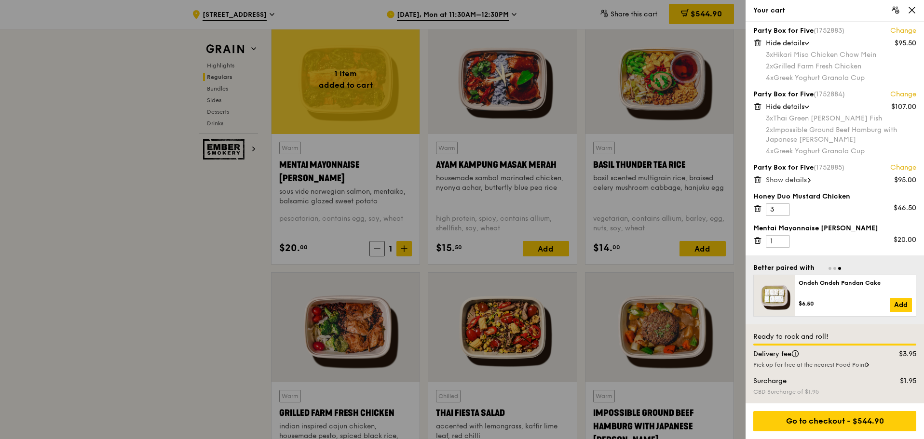
click at [832, 433] on div "Go to checkout - $544.90" at bounding box center [835, 422] width 178 height 36
click at [836, 422] on div "Go to checkout - $544.90" at bounding box center [834, 421] width 163 height 20
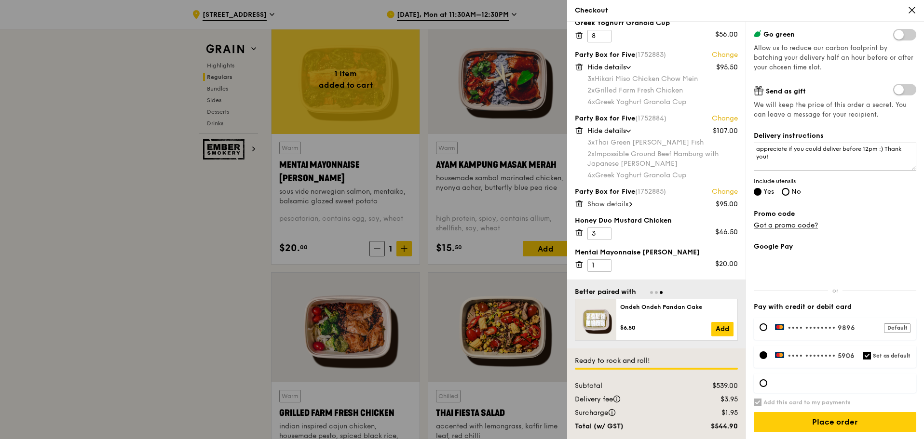
scroll to position [172, 0]
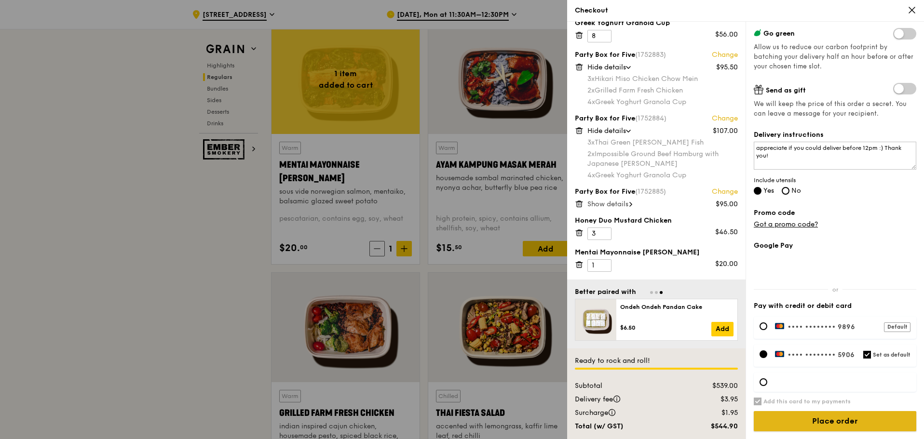
click at [805, 416] on input "Place order" at bounding box center [835, 421] width 163 height 20
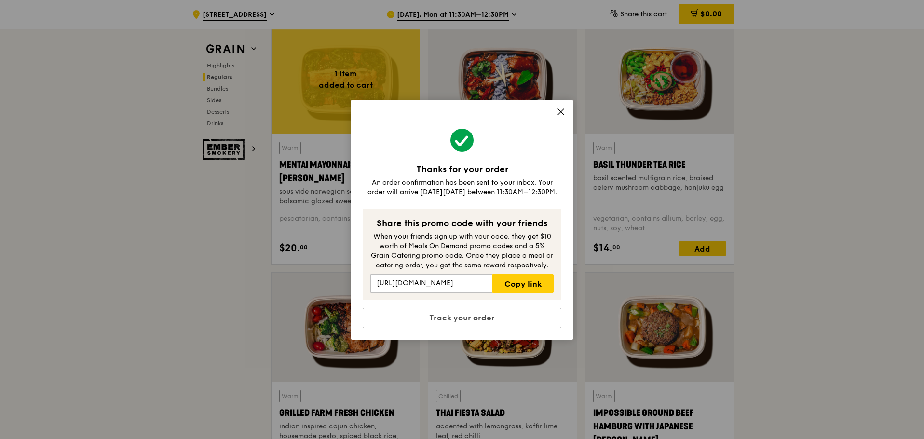
click at [560, 111] on icon at bounding box center [561, 112] width 9 height 9
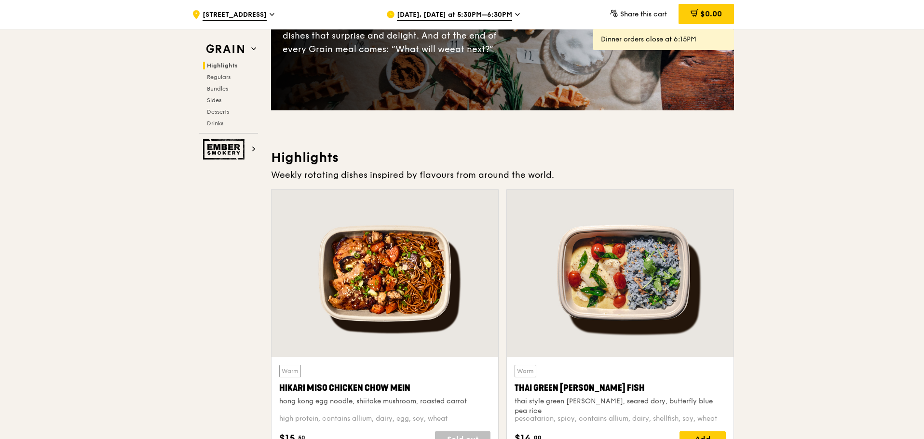
scroll to position [0, 0]
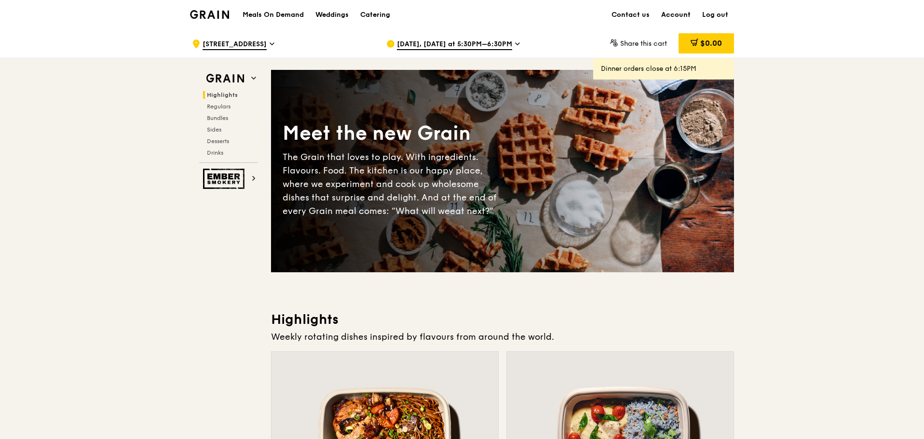
click at [685, 14] on link "Account" at bounding box center [675, 14] width 41 height 29
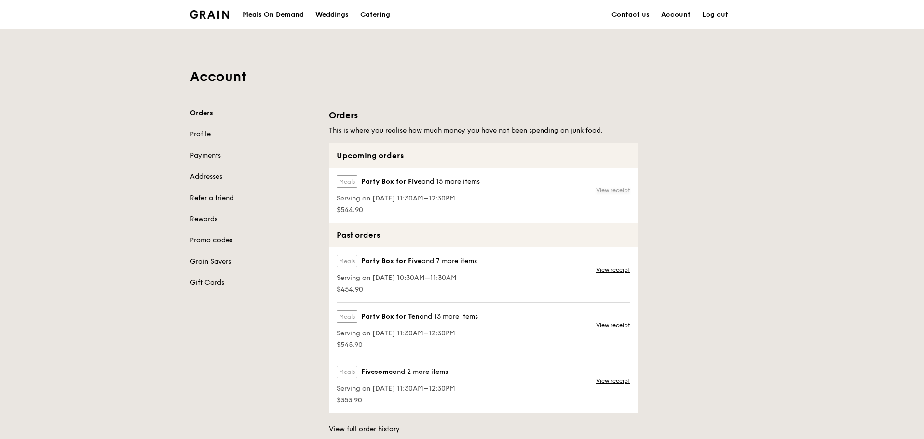
click at [600, 189] on link "View receipt" at bounding box center [613, 191] width 34 height 8
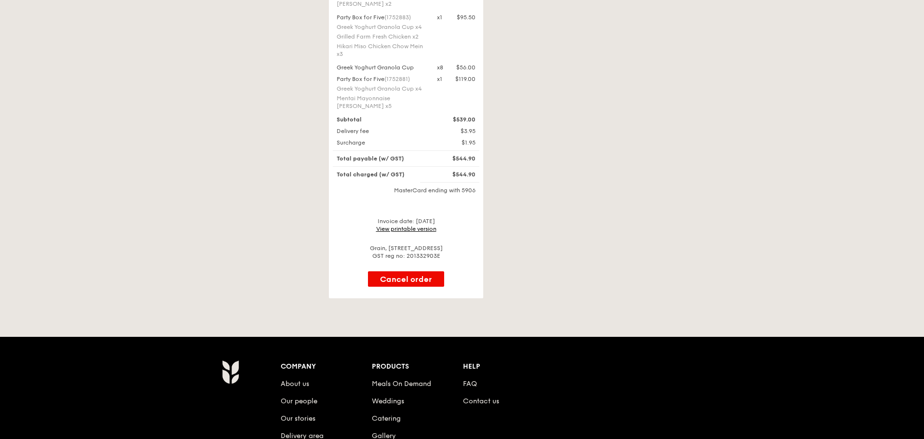
scroll to position [386, 0]
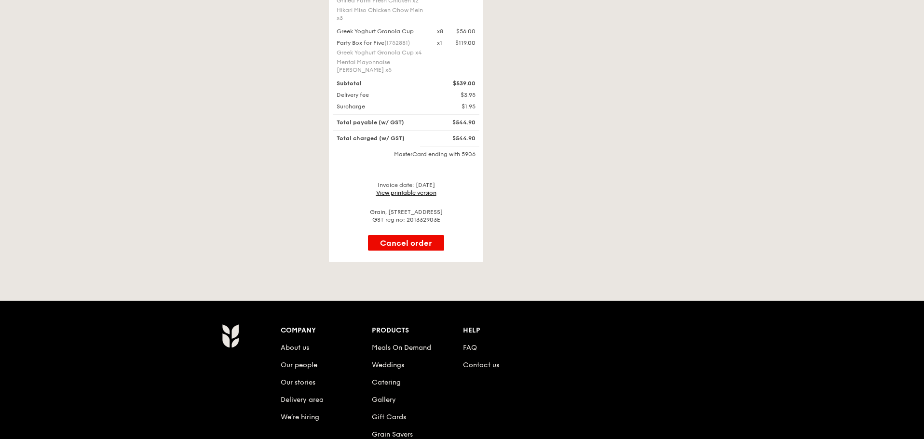
click at [416, 190] on link "View printable version" at bounding box center [406, 193] width 60 height 7
